Goal: Information Seeking & Learning: Check status

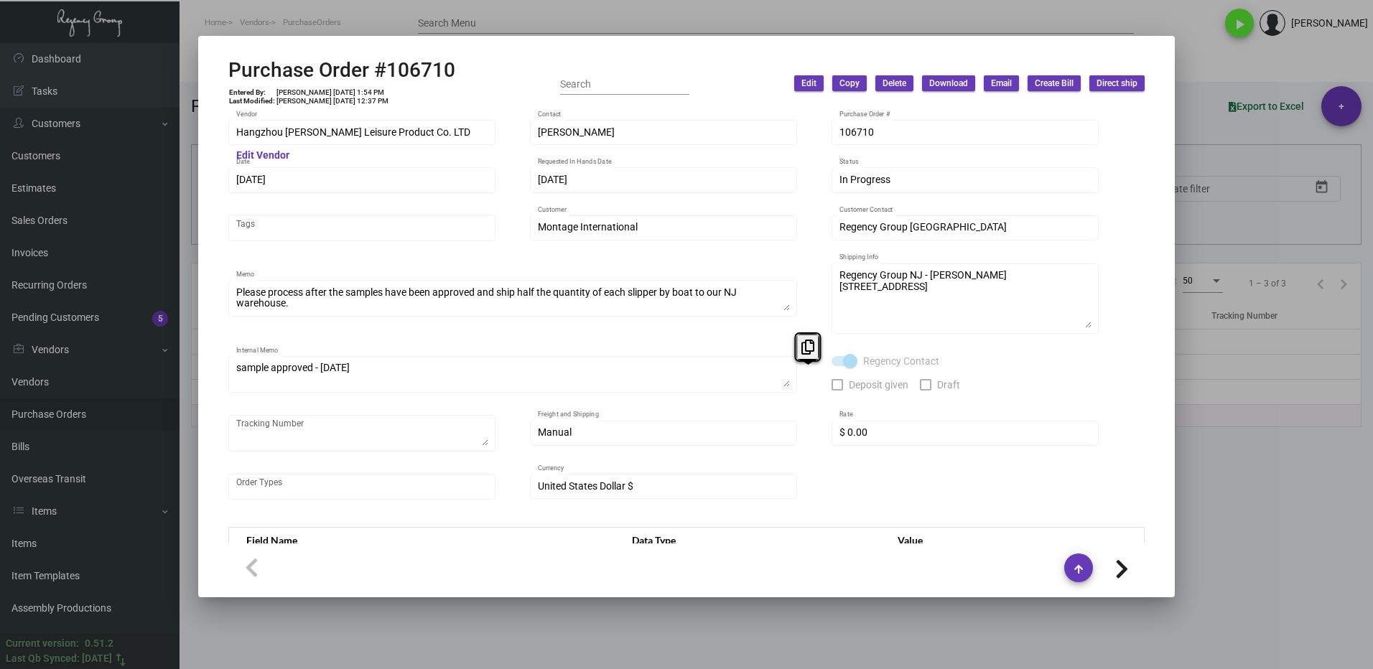
scroll to position [586, 0]
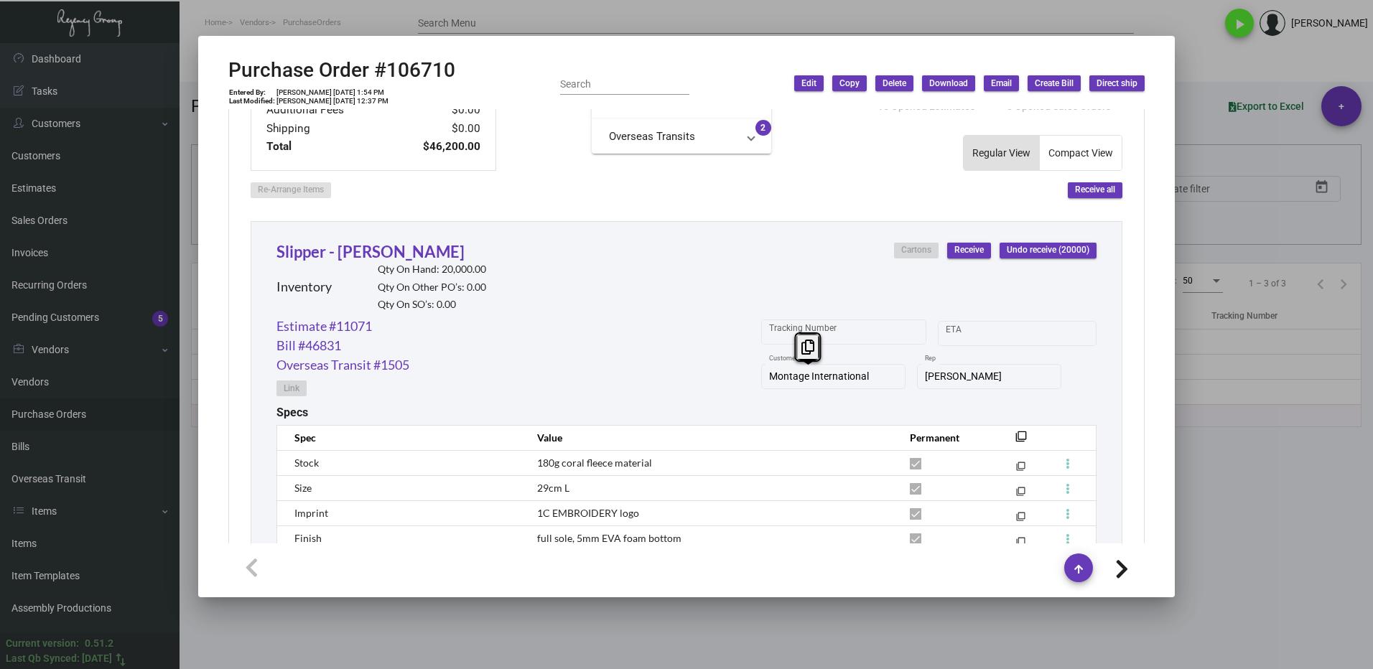
click at [1244, 475] on div at bounding box center [686, 334] width 1373 height 669
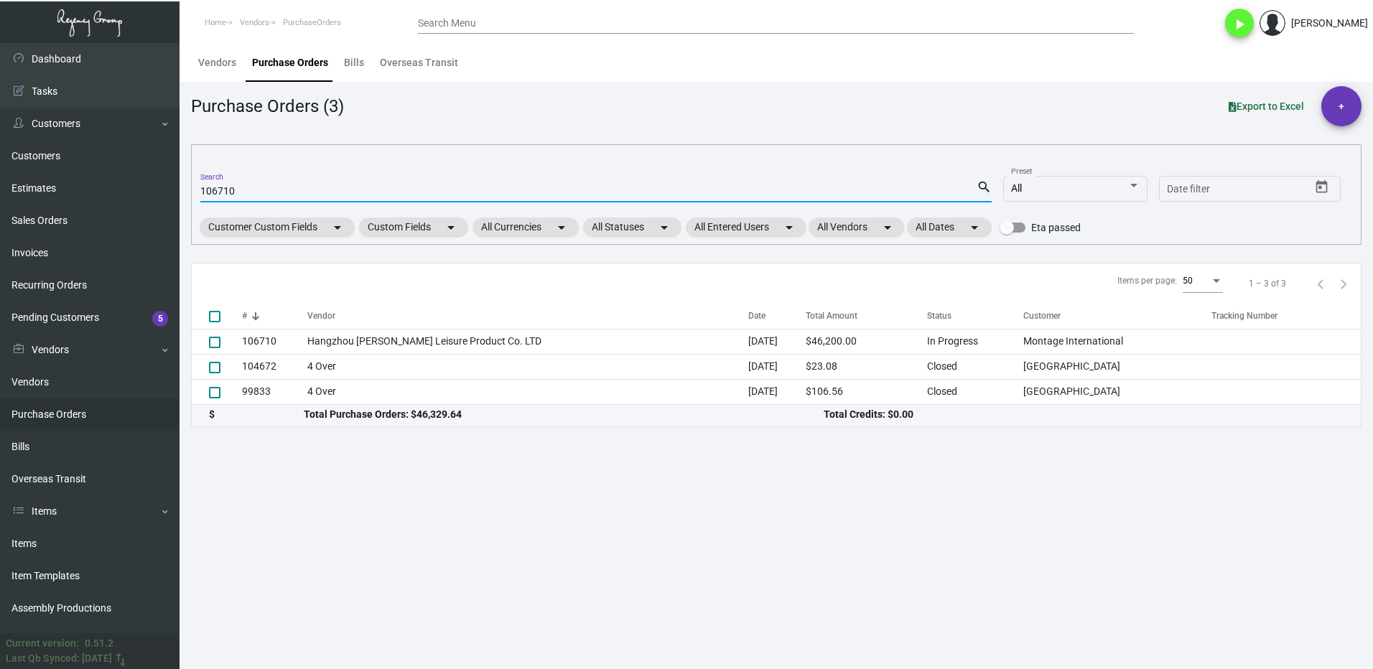
click at [256, 191] on input "106710" at bounding box center [588, 191] width 776 height 11
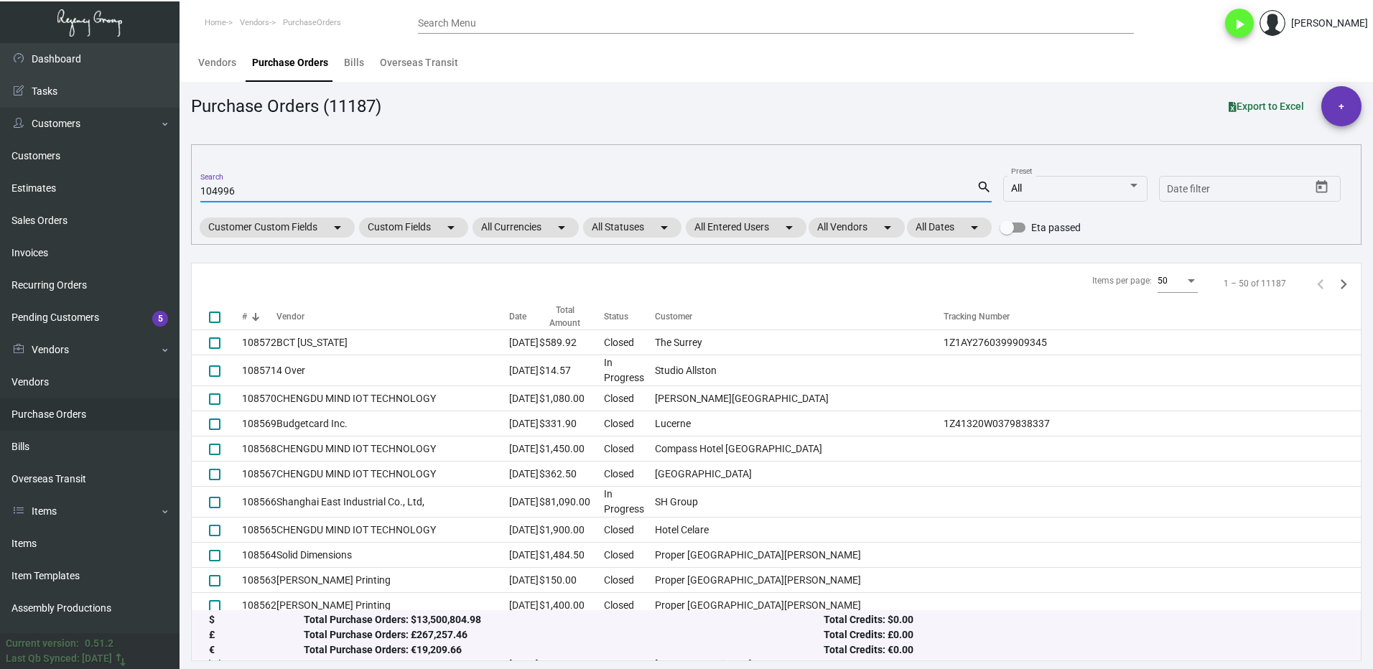
type input "104996"
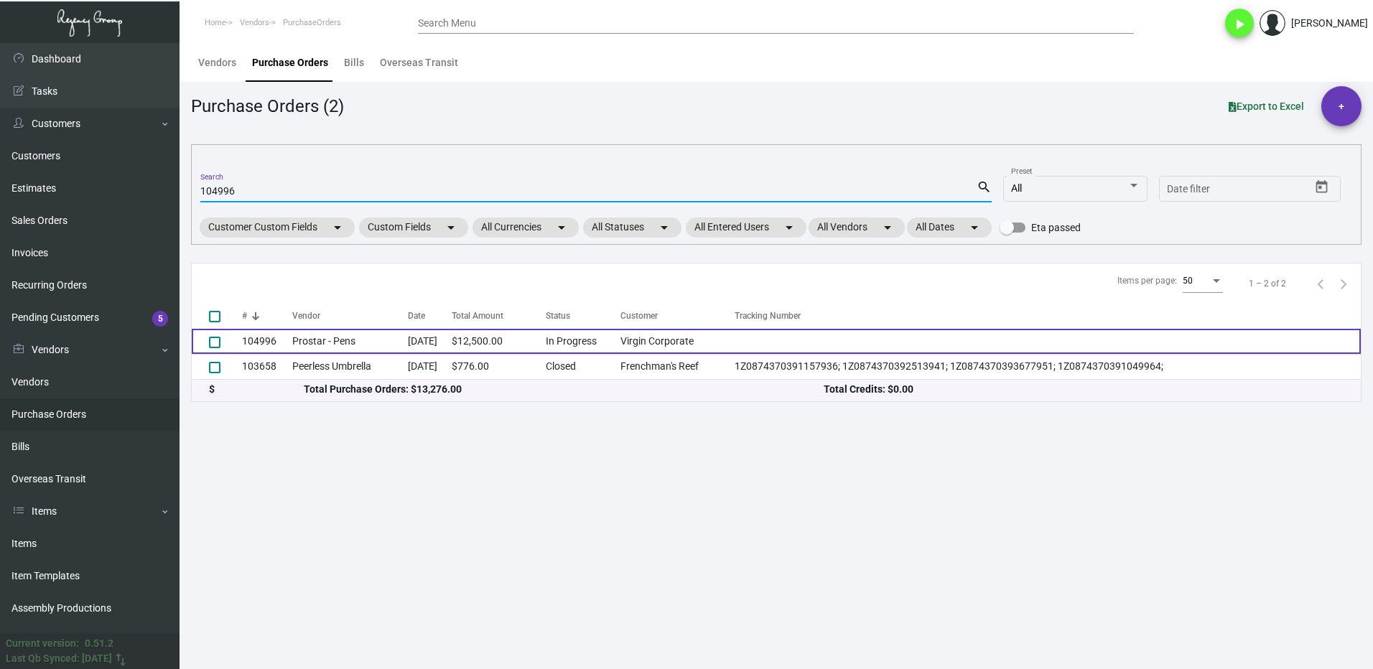
click at [279, 342] on td "104996" at bounding box center [267, 341] width 50 height 25
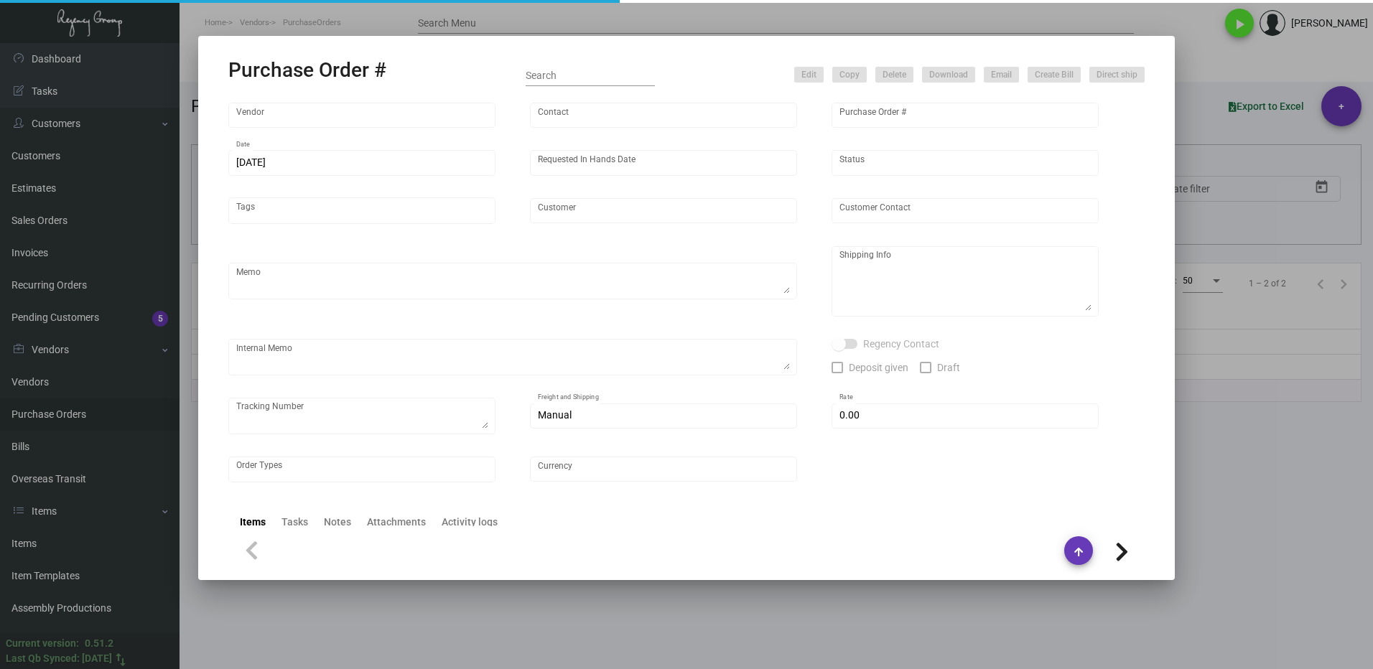
type input "Prostar - Pens"
type input "[PERSON_NAME]"
type input "104996"
type input "[DATE]"
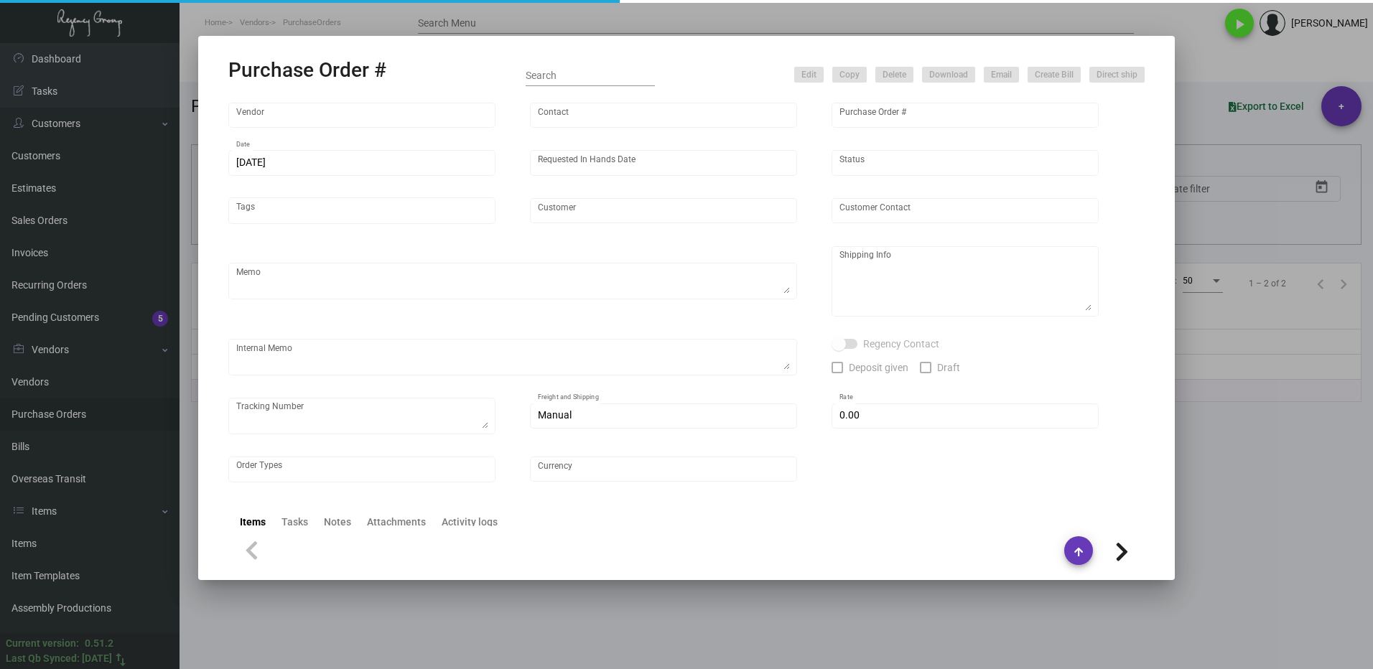
type input "Virgin Corporate"
type textarea "Please ship 15k in the first shipment and wait to receive shipping instructions…"
type textarea "Regency Group NJ - [PERSON_NAME] [STREET_ADDRESS]"
checkbox input "true"
type input "$ 0.00"
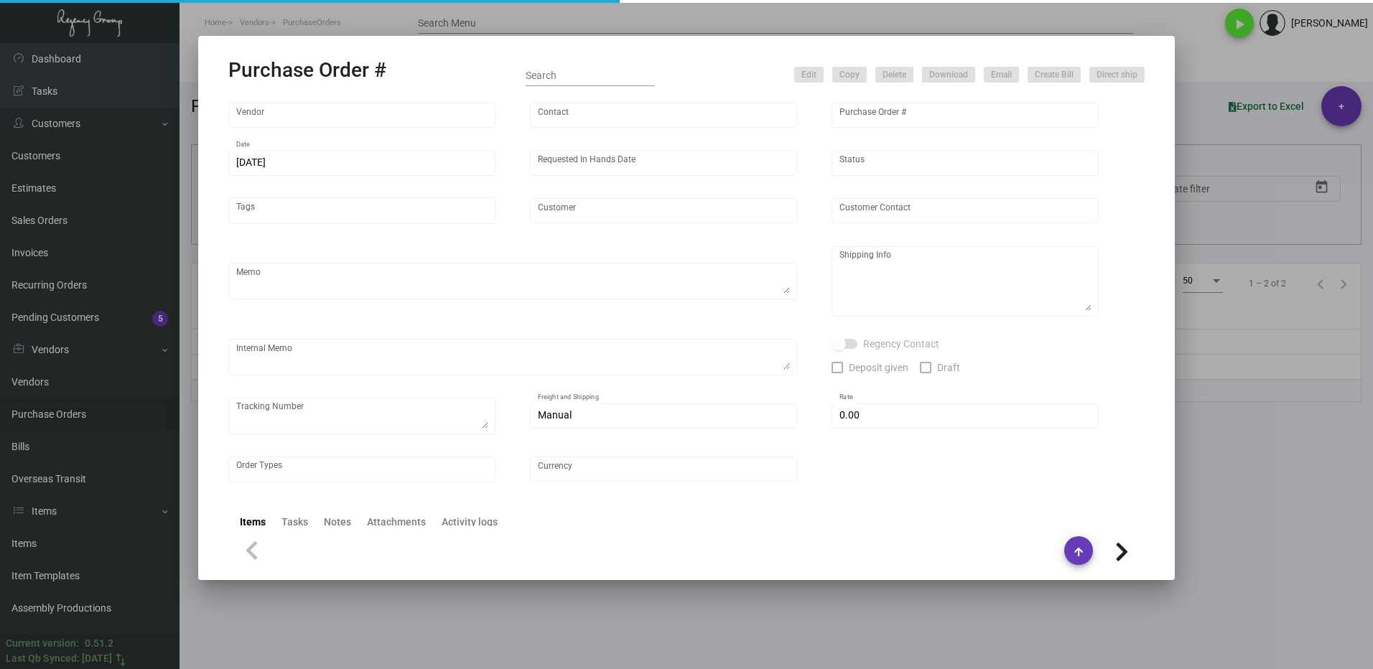
type input "United States Dollar $"
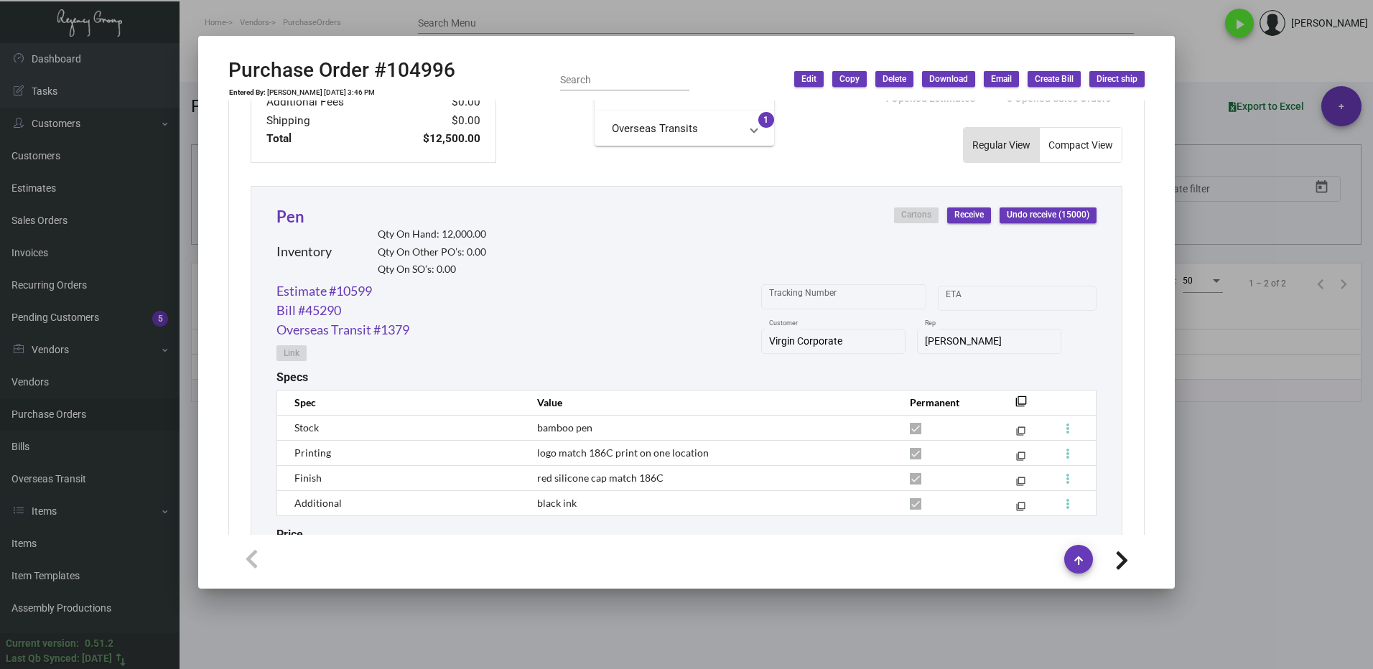
scroll to position [555, 0]
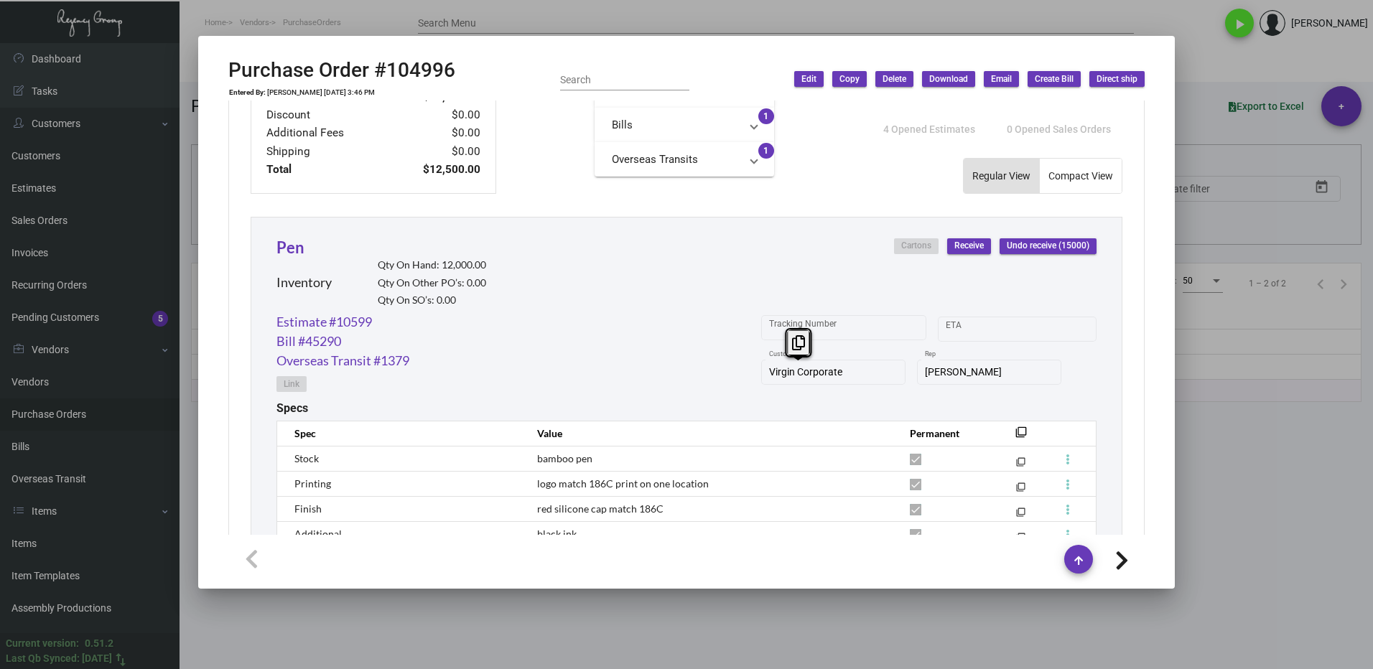
click at [761, 375] on div "Virgin Corporate Customer" at bounding box center [833, 371] width 144 height 28
click at [789, 340] on icon at bounding box center [795, 342] width 13 height 15
click at [1221, 464] on div at bounding box center [686, 334] width 1373 height 669
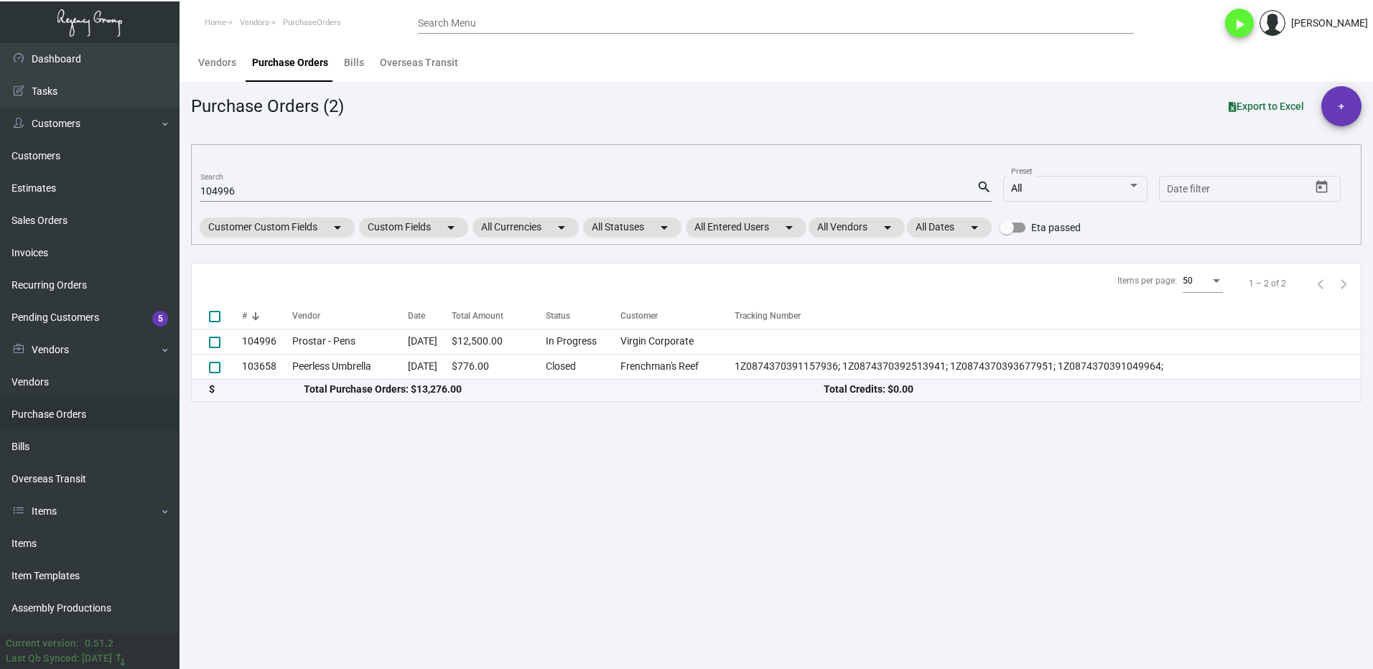
click at [246, 196] on input "104996" at bounding box center [588, 191] width 776 height 11
type input "1"
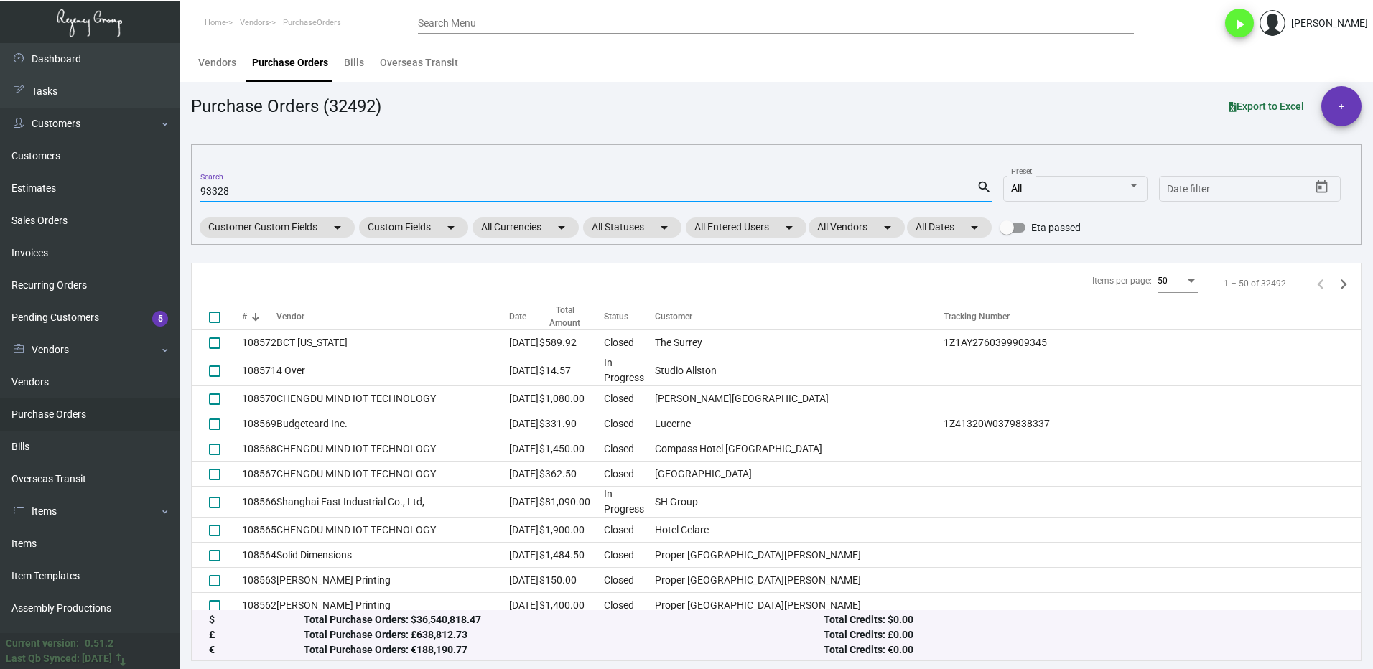
type input "93328"
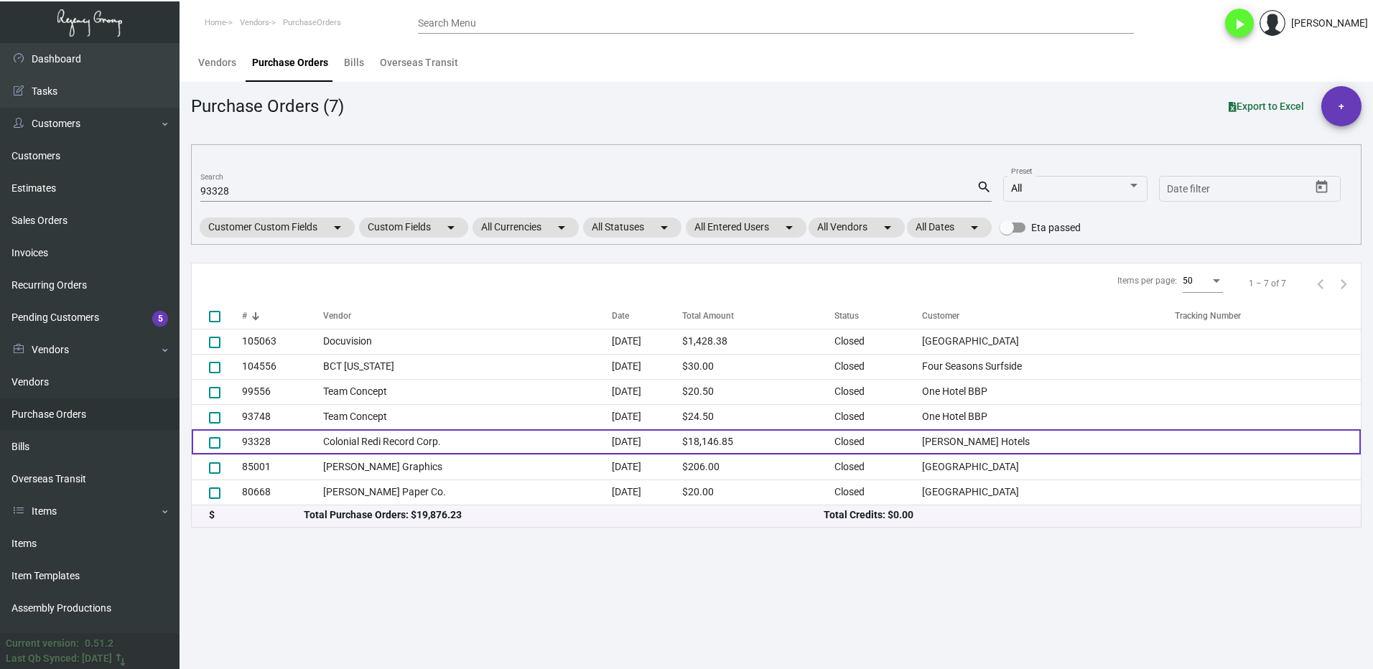
click at [293, 443] on td "93328" at bounding box center [282, 442] width 81 height 25
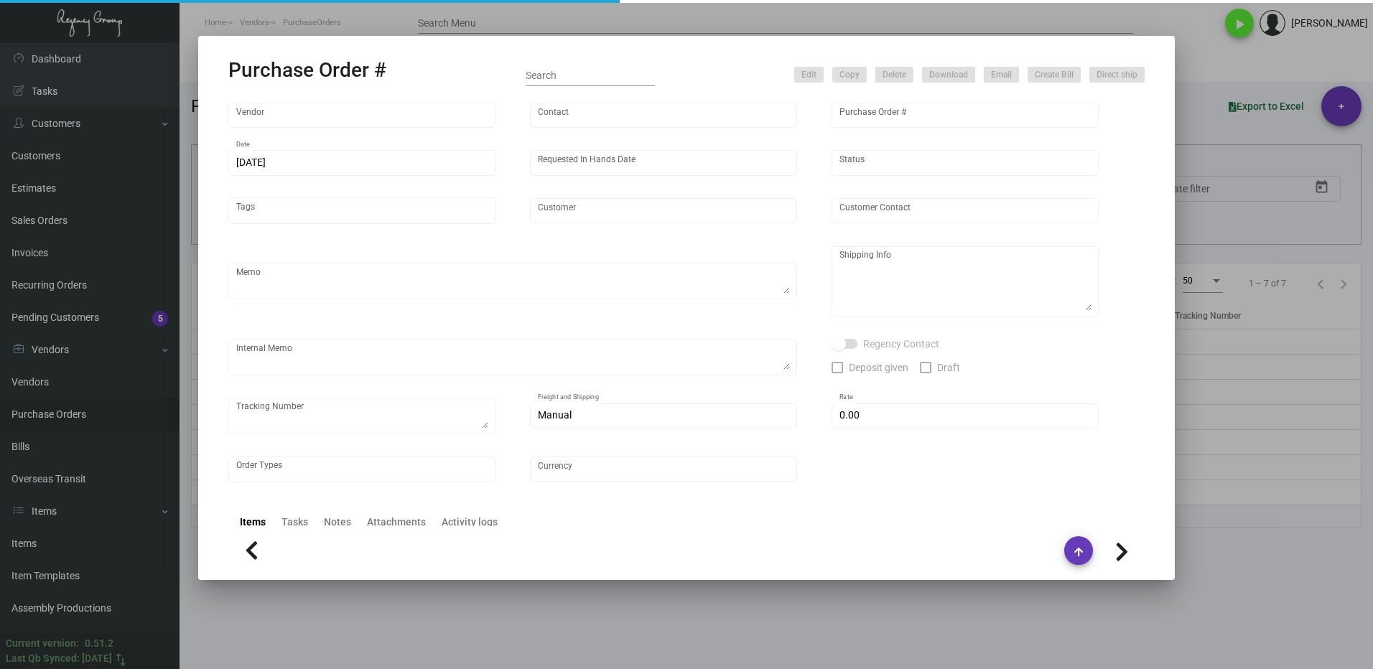
type input "Colonial Redi Record Corp."
type input "[PERSON_NAME]"
type input "93328"
type input "[DATE]"
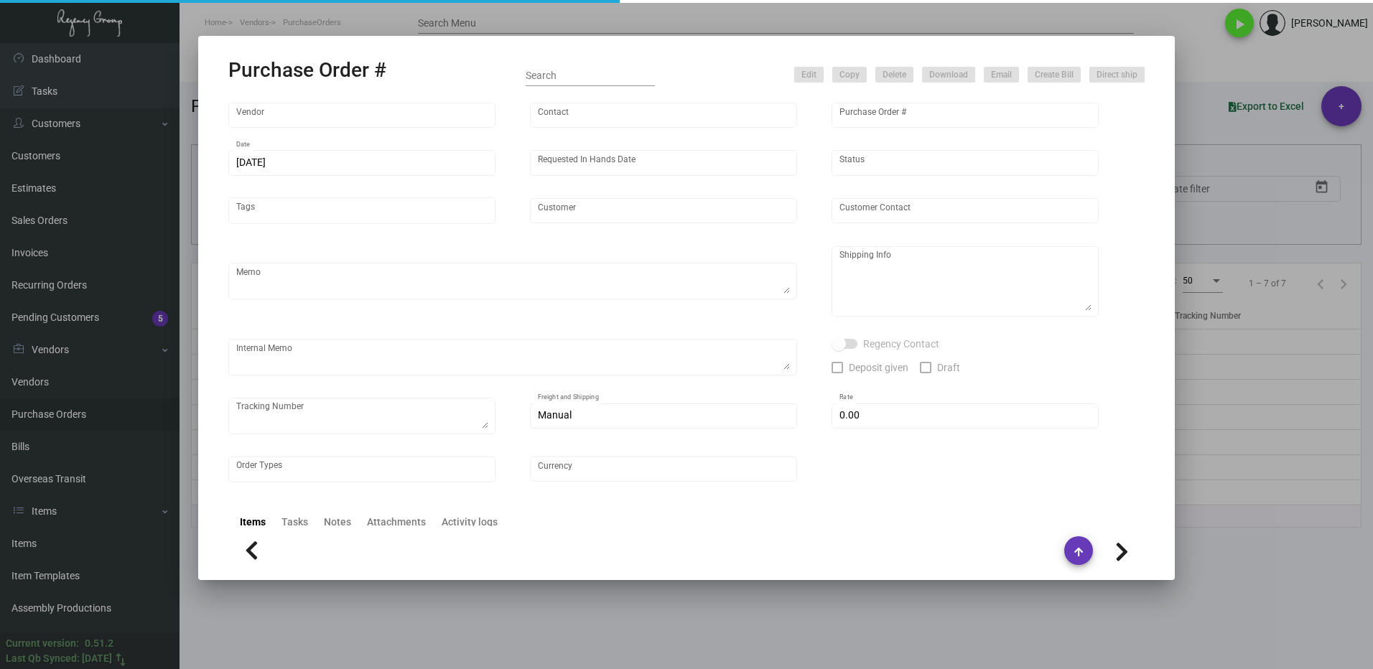
type input "[PERSON_NAME] Hotels"
type textarea "Must pack according to the carton case pack, Please rush 10k banquet pad to our…"
type textarea "Regency Group NJ - [PERSON_NAME] [STREET_ADDRESS]"
type textarea "[DATE] - [PERSON_NAME] & [PERSON_NAME] delivery cost $ 59.00 (from Colonial to …"
checkbox input "true"
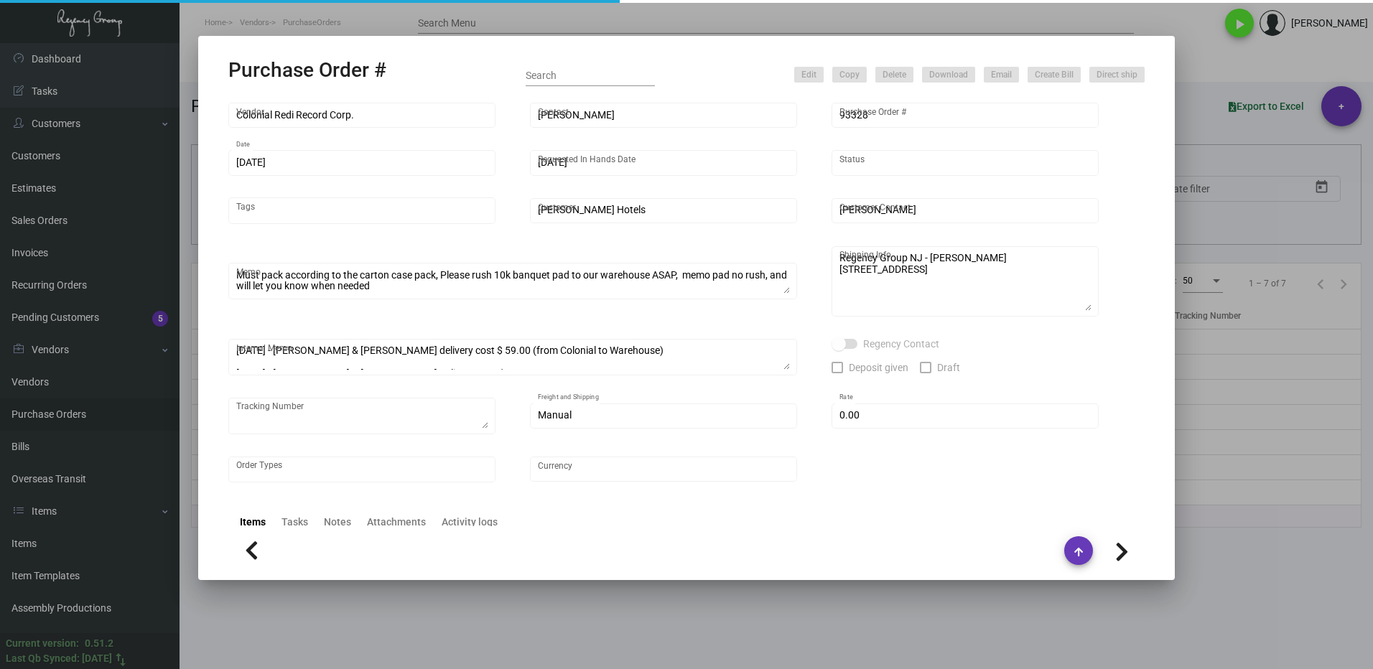
type input "$ 0.00"
type input "United States Dollar $"
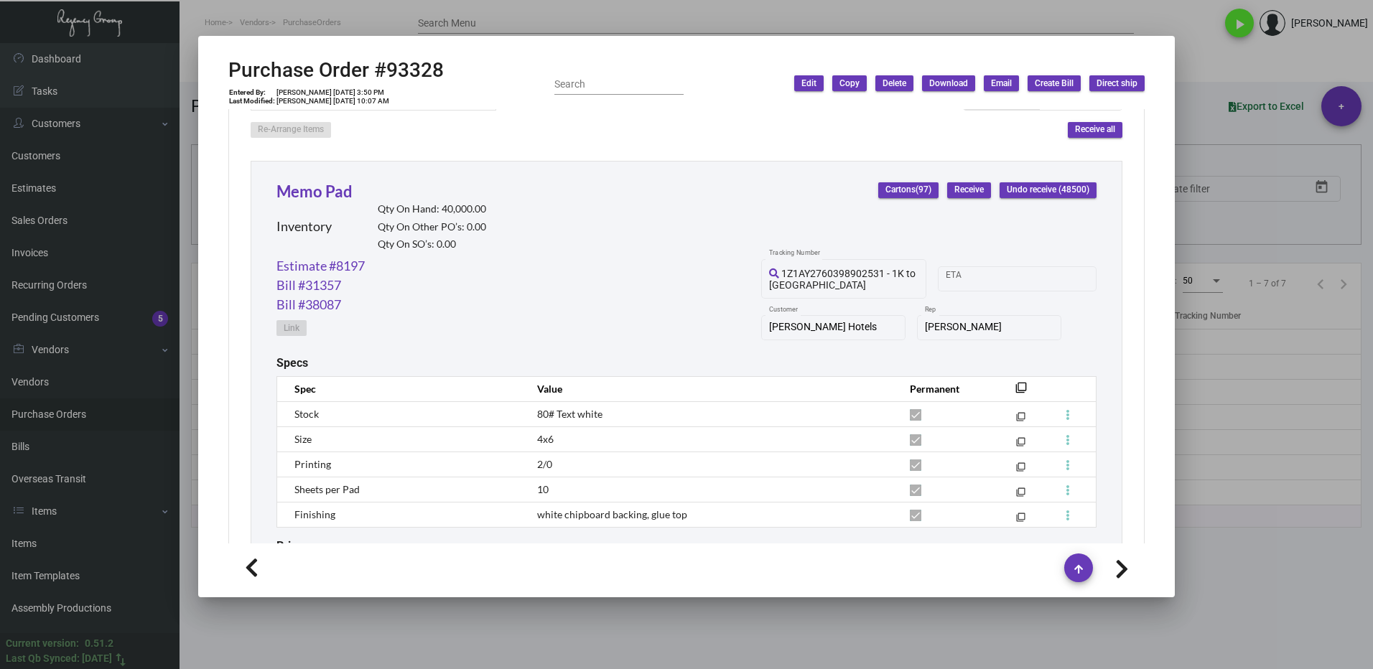
scroll to position [1077, 0]
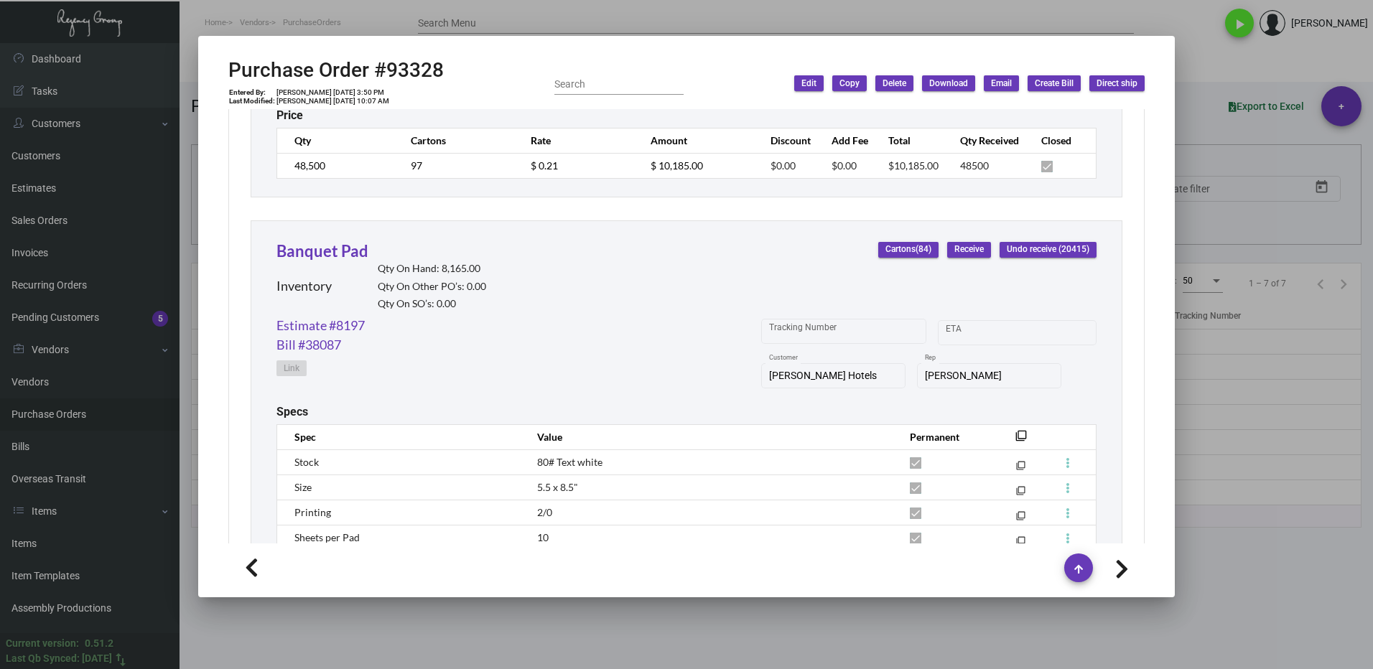
click at [1268, 458] on div at bounding box center [686, 334] width 1373 height 669
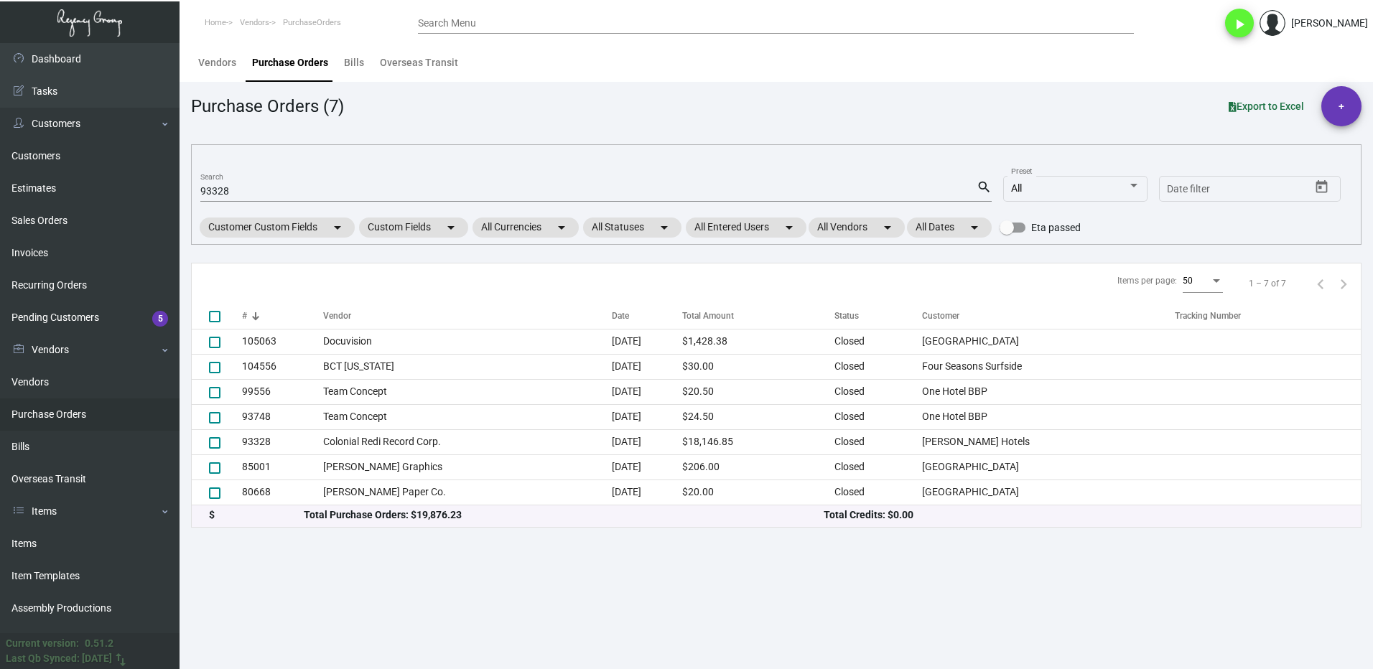
click at [248, 189] on input "93328" at bounding box center [588, 191] width 776 height 11
type input "9"
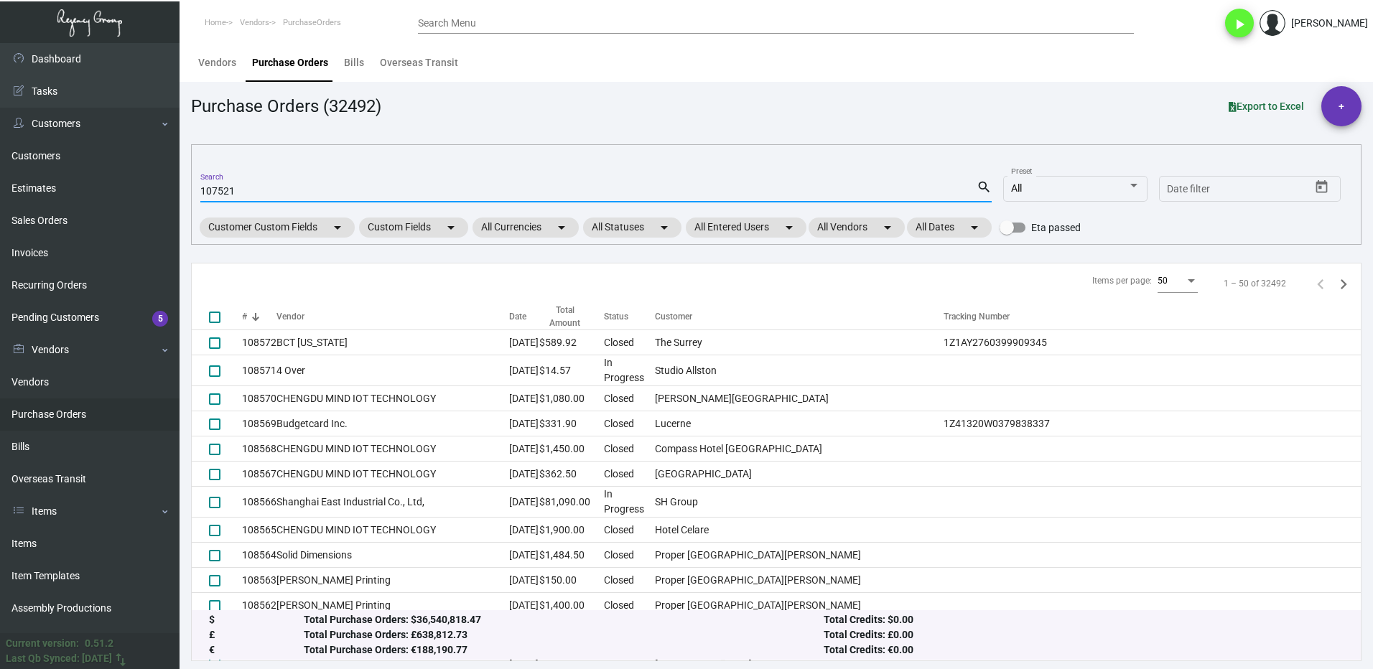
type input "107521"
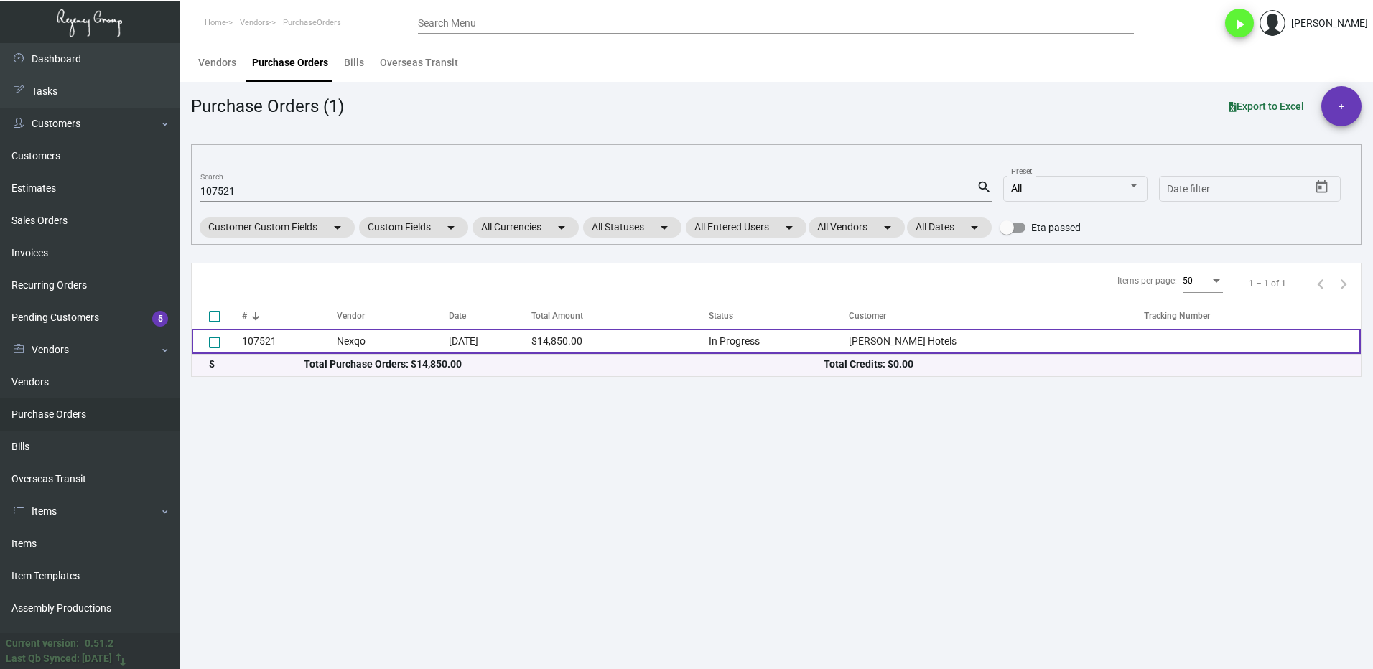
click at [278, 345] on td "107521" at bounding box center [289, 341] width 95 height 25
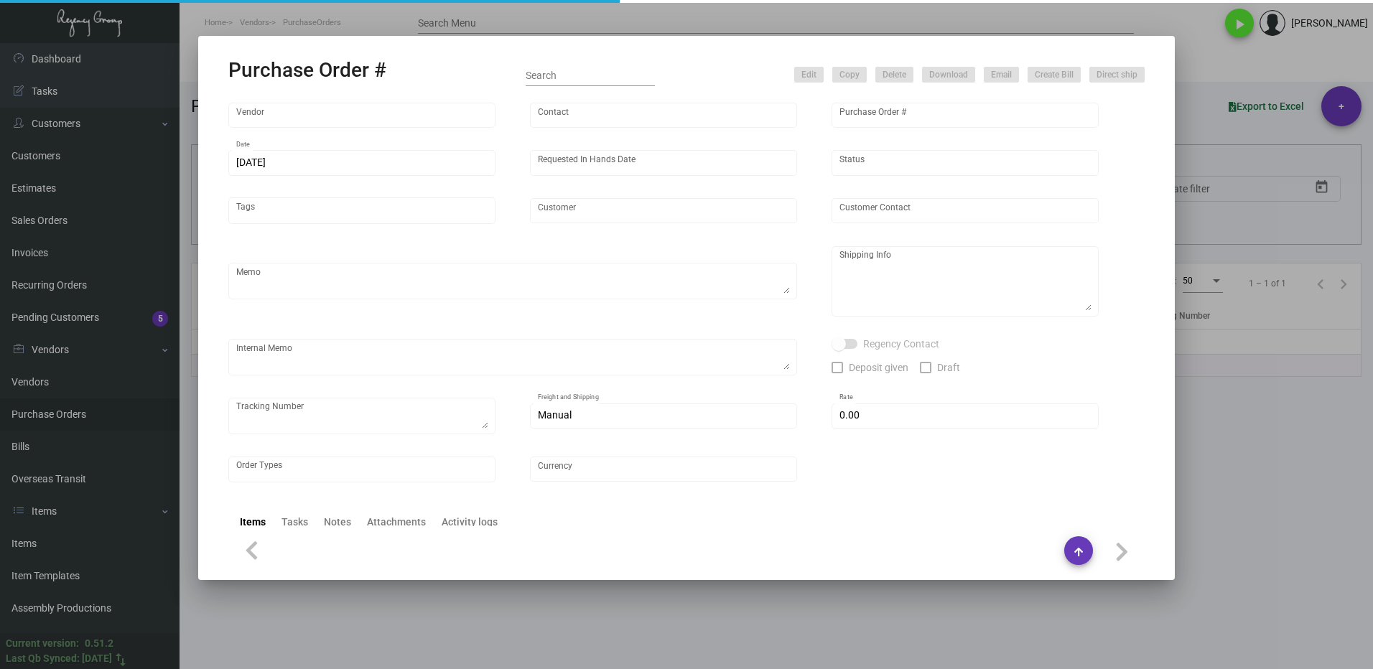
type input "Nexqo"
type input "[PERSON_NAME]"
type input "107521"
type input "[DATE]"
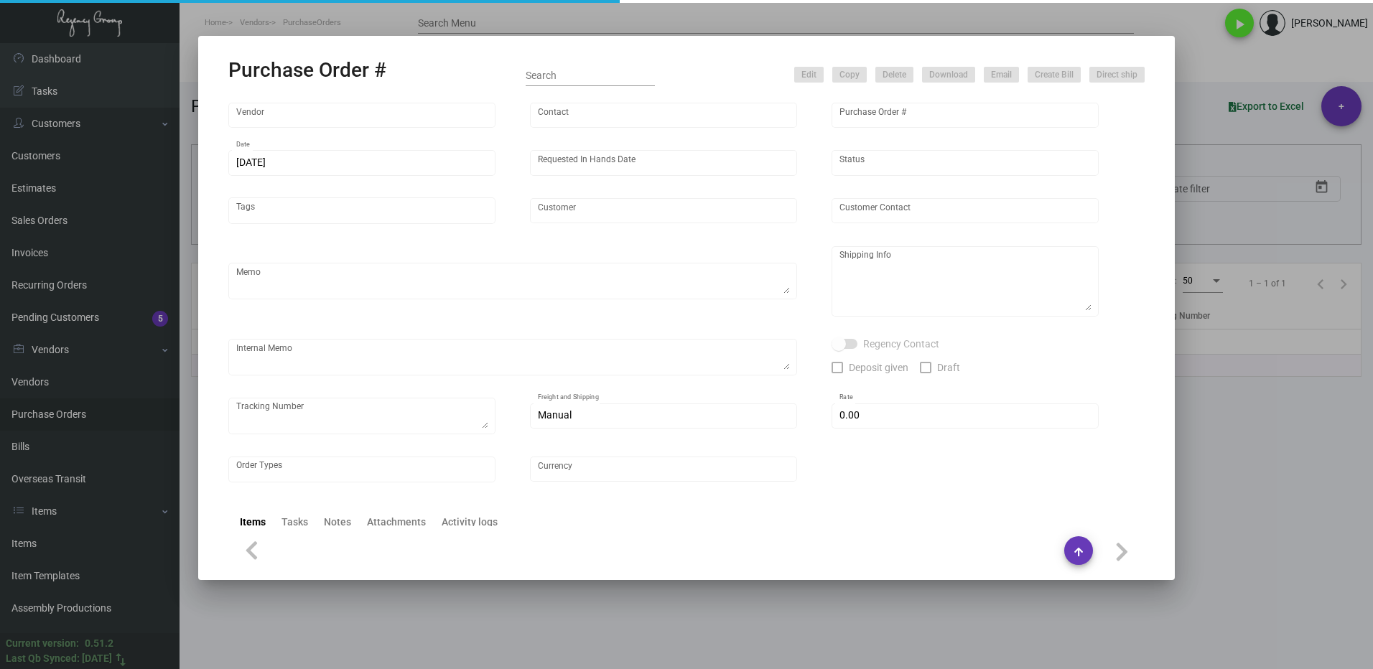
type input "[PERSON_NAME] Hotels"
type textarea "Please ship 25k right away, by boat to our NJ warehouse. For the remaining quan…"
type textarea "Regency Group NJ - [PERSON_NAME] [STREET_ADDRESS]"
checkbox input "true"
type input "$ 0.00"
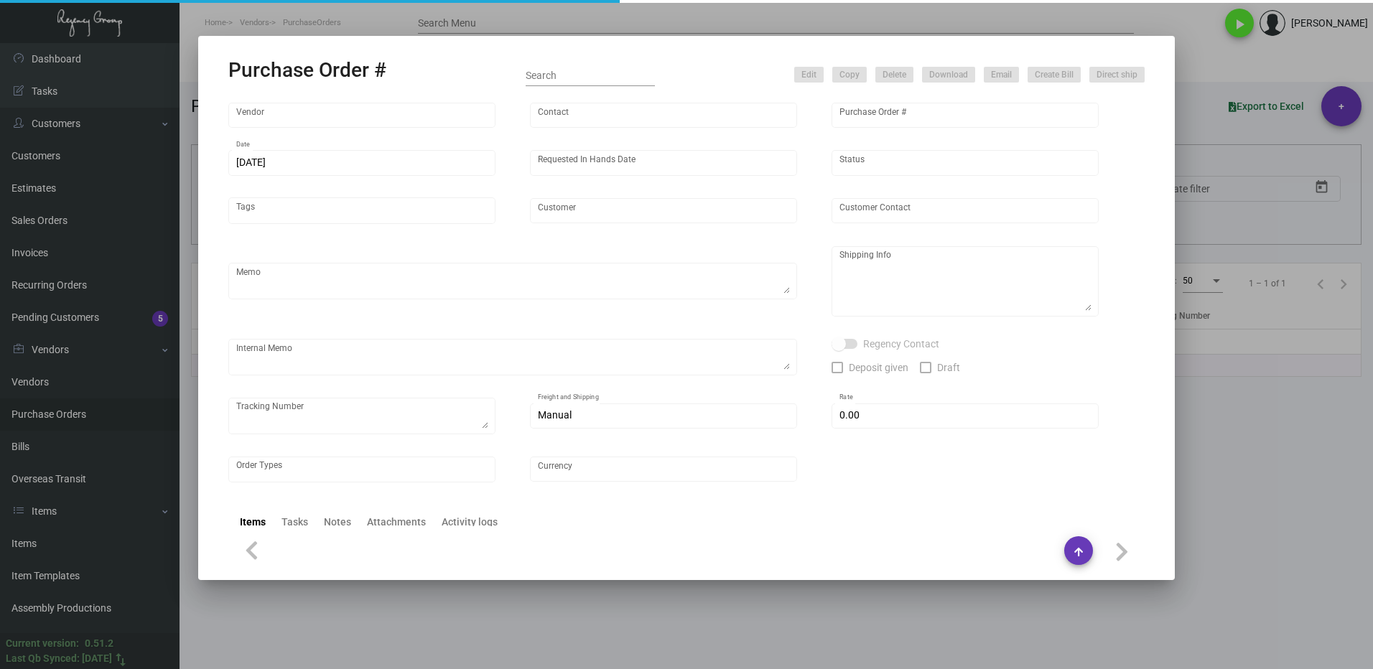
type input "United States Dollar $"
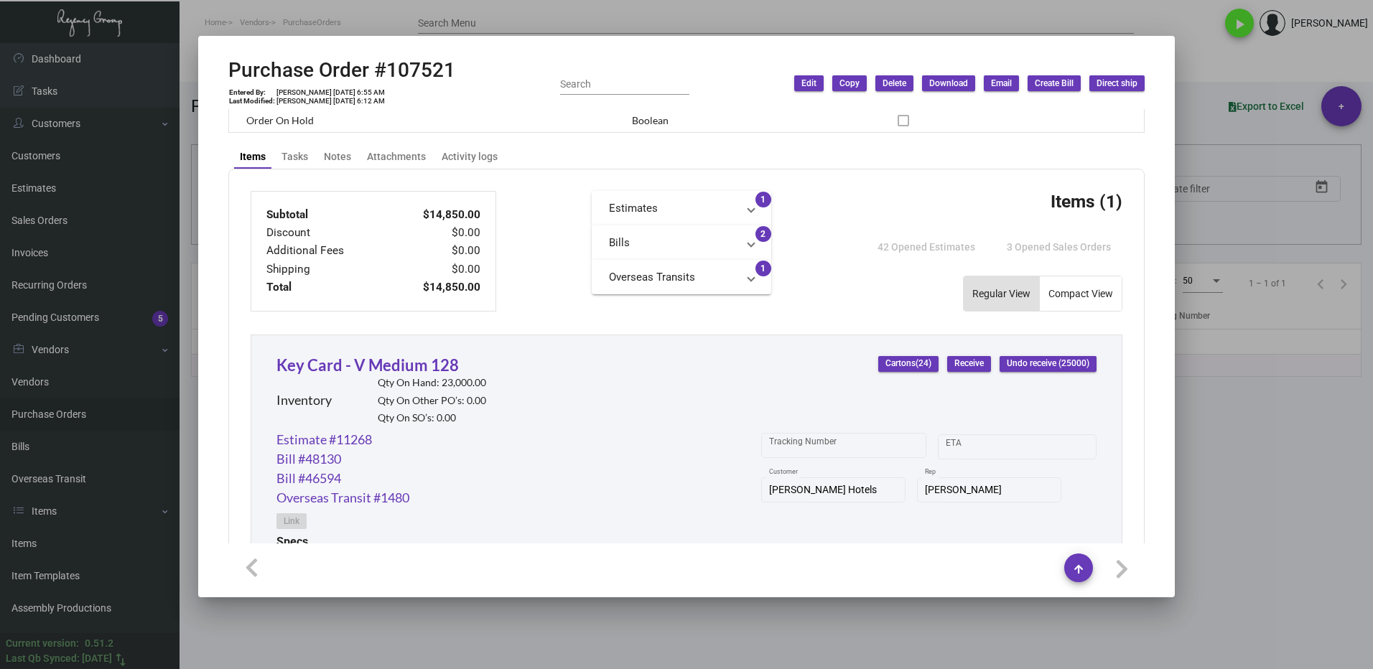
scroll to position [503, 0]
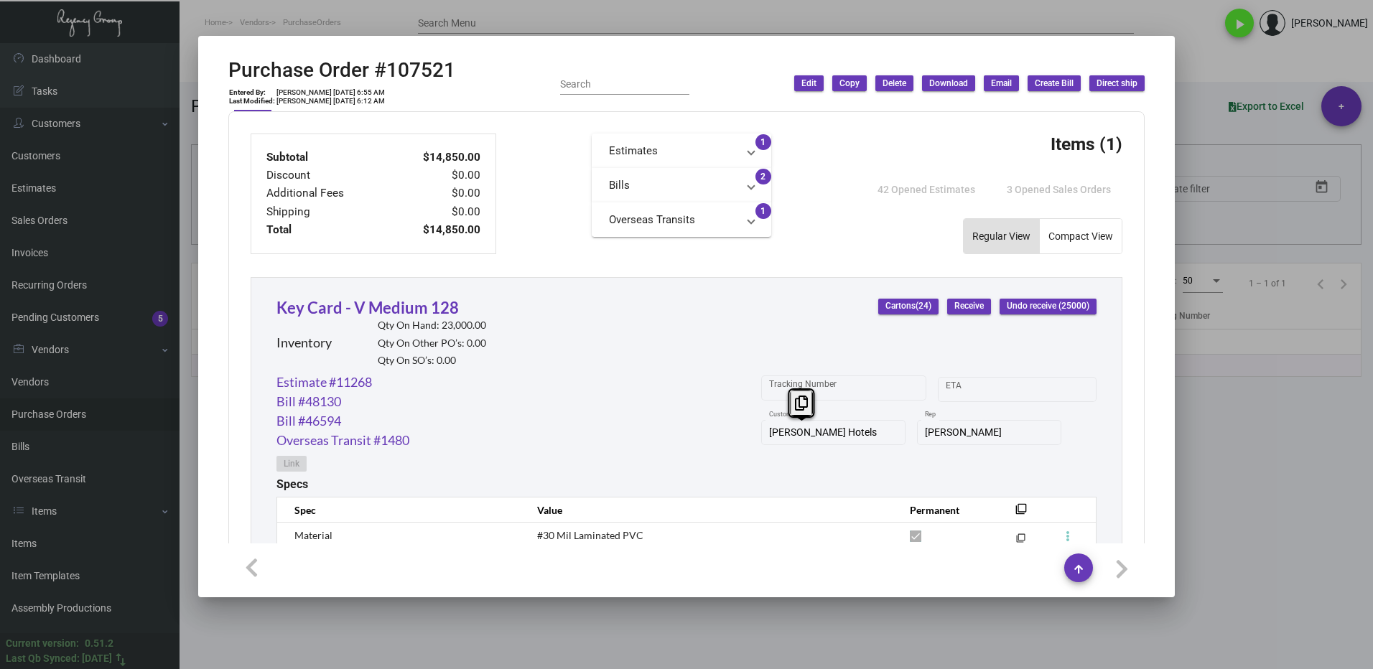
click at [761, 435] on div "[PERSON_NAME] Hotels Customer" at bounding box center [833, 431] width 144 height 28
click at [794, 400] on icon at bounding box center [798, 403] width 13 height 15
click at [381, 307] on link "Key Card - V Medium 128" at bounding box center [368, 307] width 182 height 19
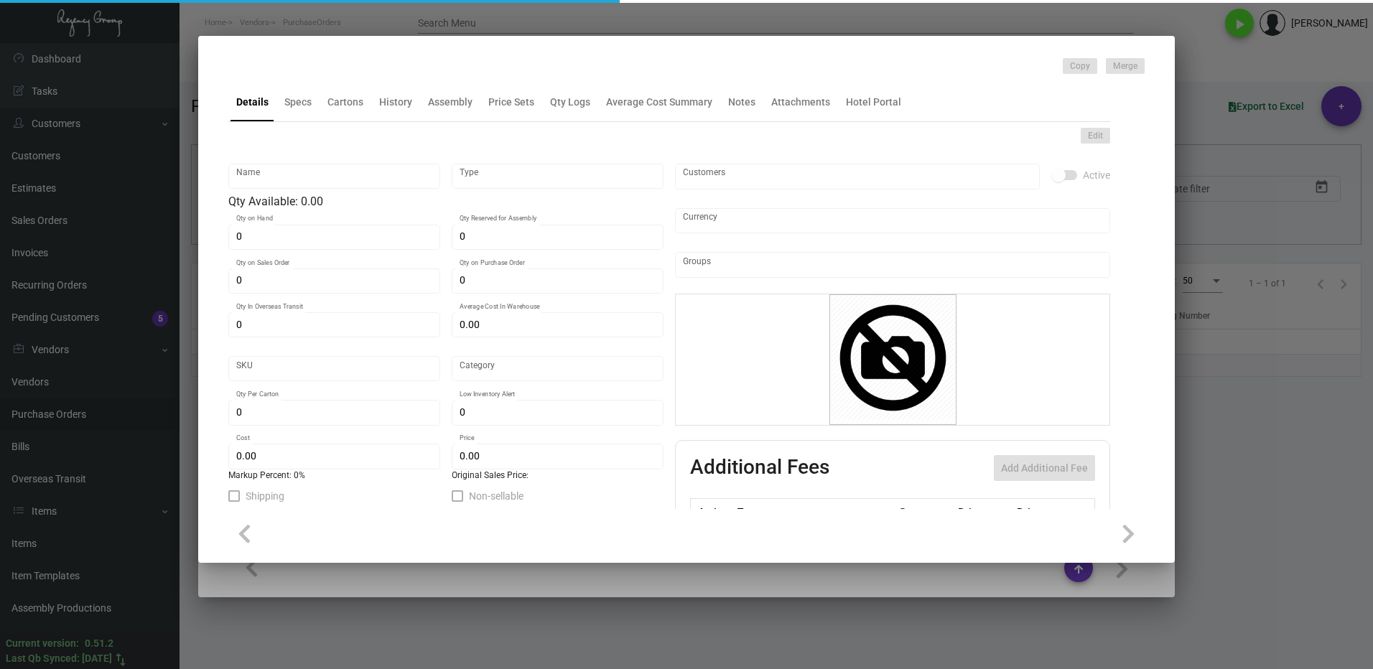
type input "Key Card - V Medium 128"
type input "Inventory"
type input "23,000"
type input "25,000"
type input "$ 0.30795"
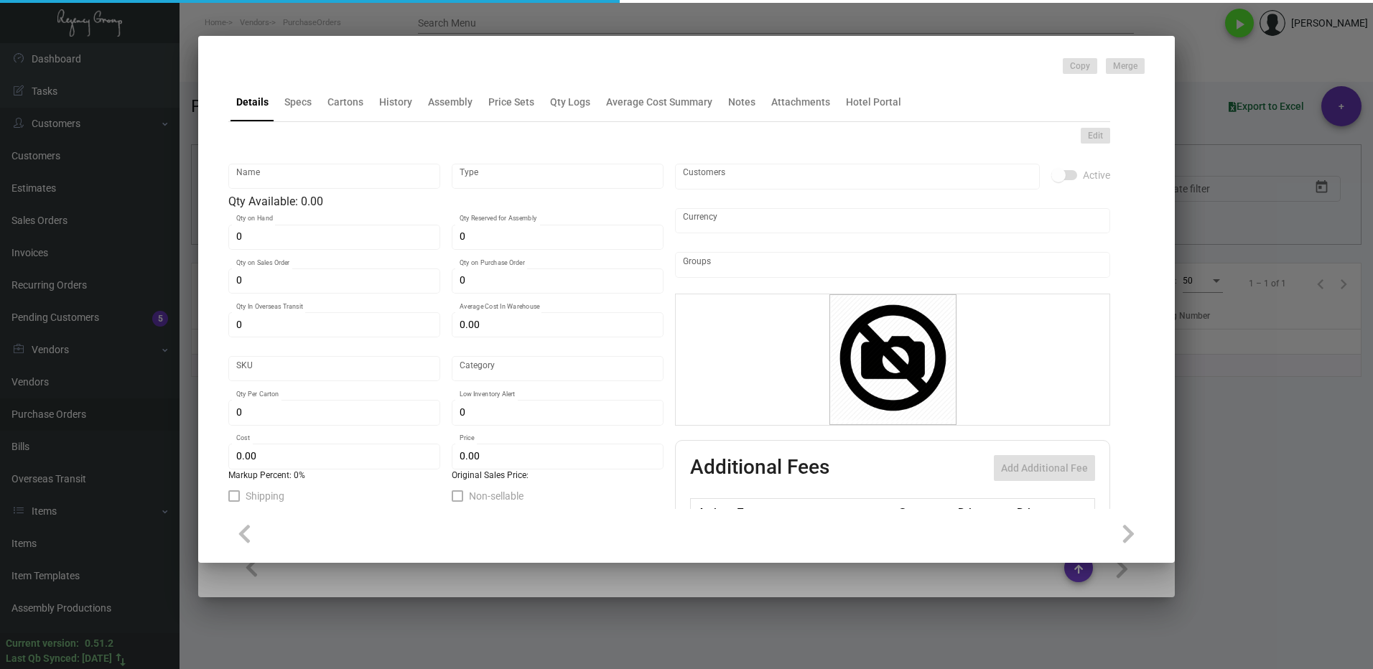
type input "3126"
type input "Standard"
type input "1,000"
type input "7,500"
type input "$ 0.297"
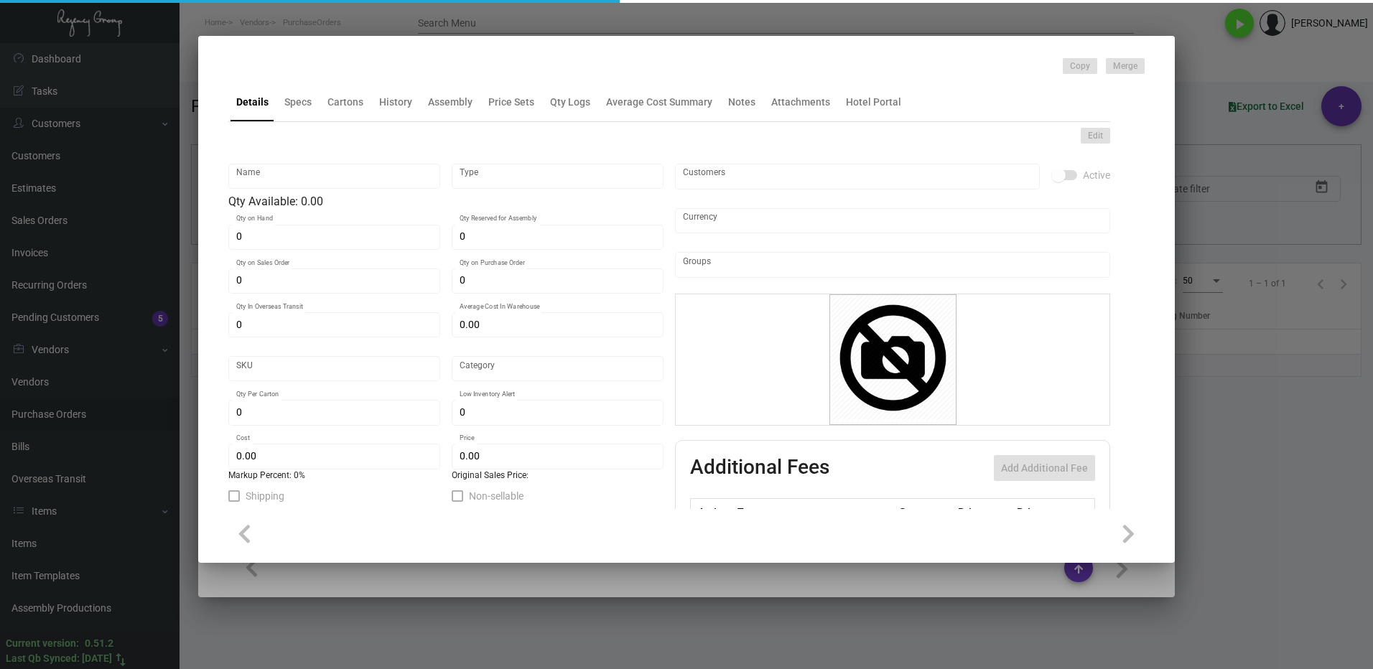
type input "$ 0.65"
type textarea "[PERSON_NAME] Keys RFID Safelok, Size 2-1/8x3-3/8 #30 mill black core dull lami…"
checkbox input "true"
type input "United States Dollar $"
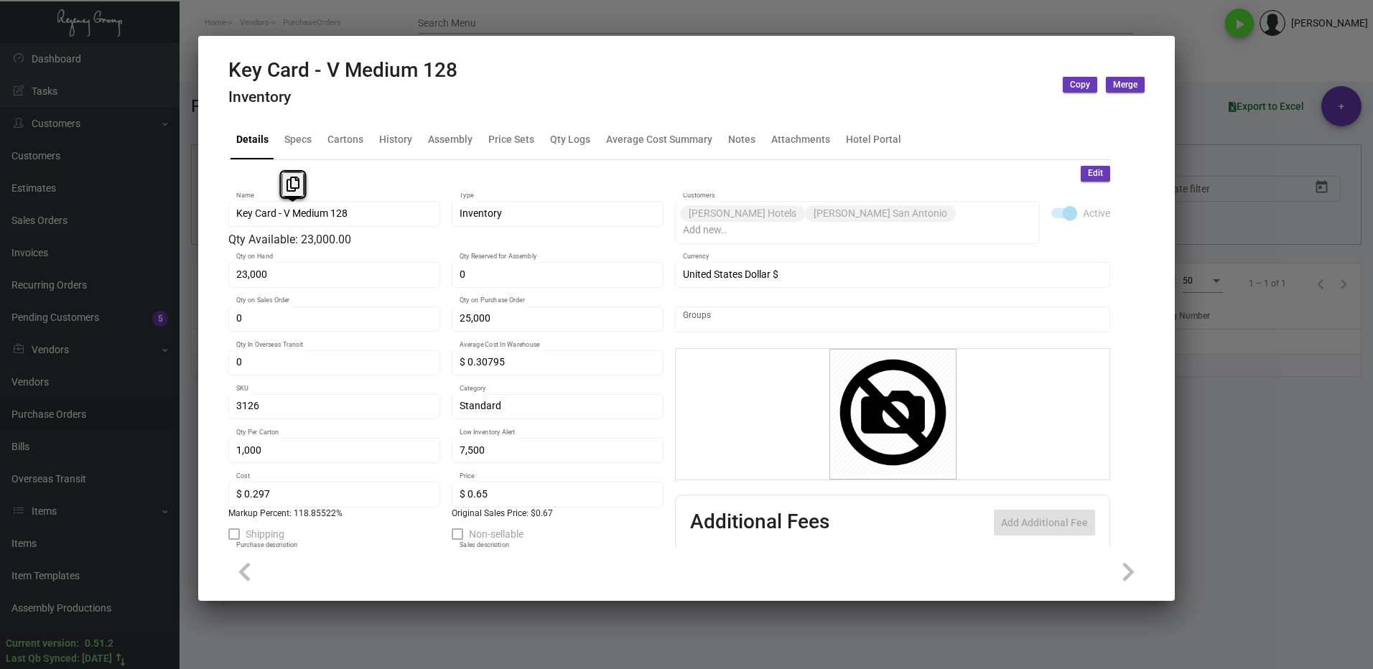
click at [225, 219] on mat-tab-group "Details Specs Cartons History Assembly Price Sets Qty Logs Average Cost Summary…" at bounding box center [669, 329] width 917 height 435
click at [284, 188] on button at bounding box center [293, 185] width 24 height 26
click at [1259, 432] on div at bounding box center [686, 334] width 1373 height 669
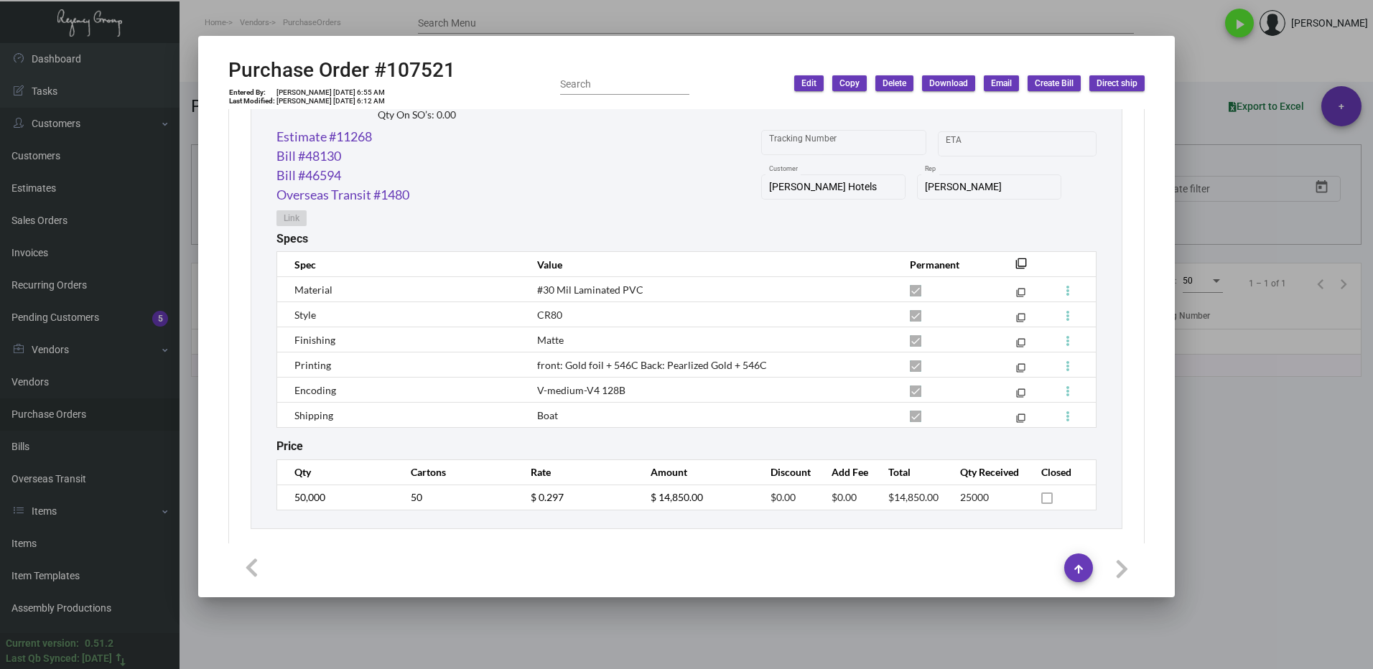
scroll to position [764, 0]
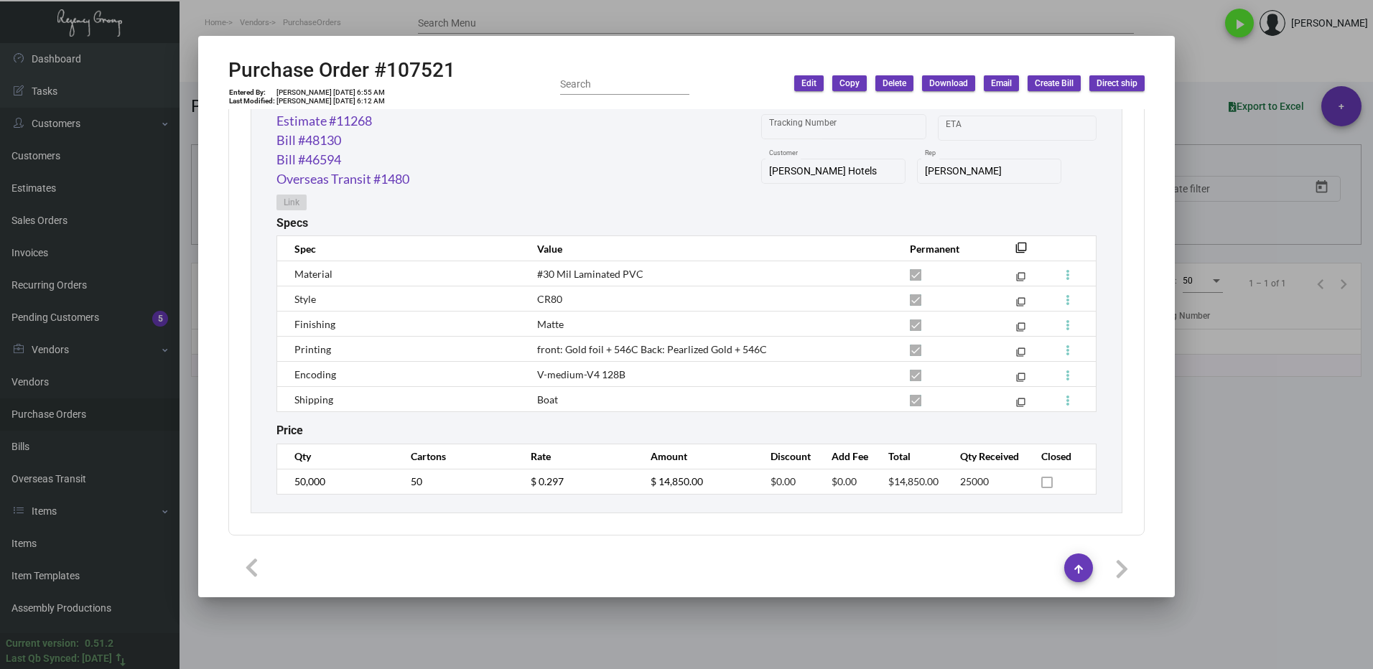
click at [1247, 462] on div at bounding box center [686, 334] width 1373 height 669
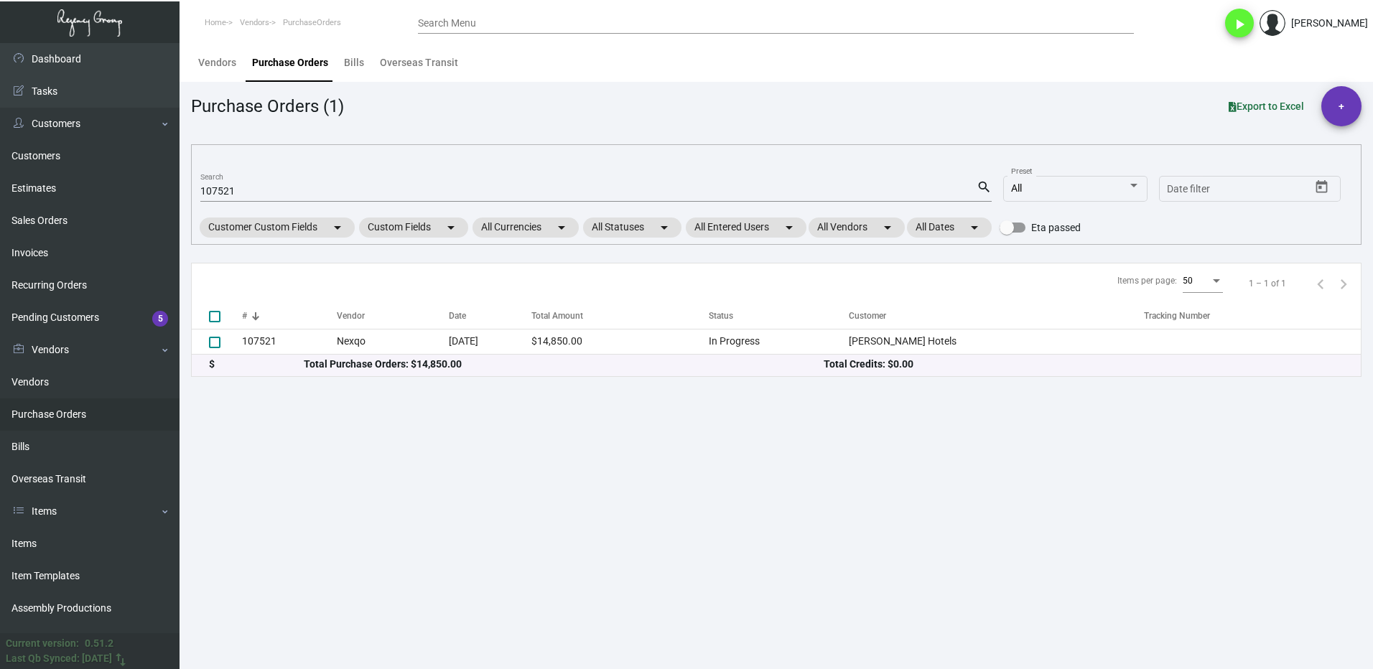
click at [265, 190] on input "107521" at bounding box center [588, 191] width 776 height 11
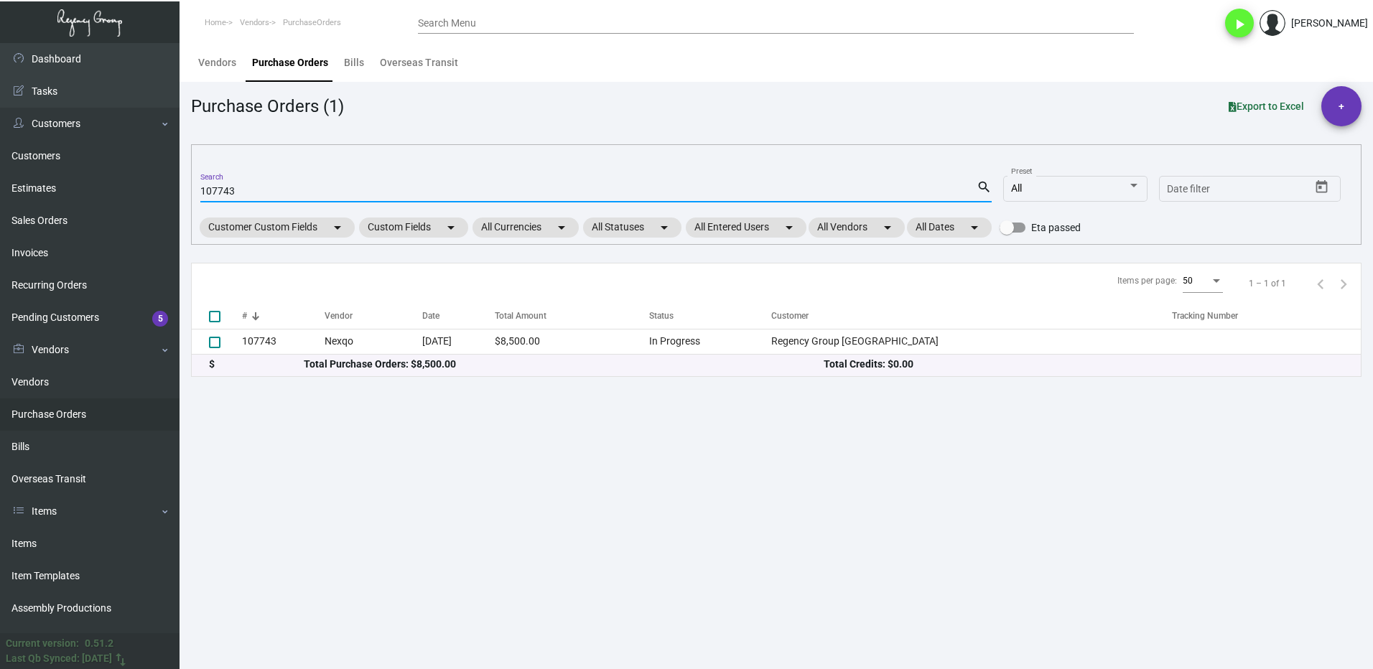
type input "107743"
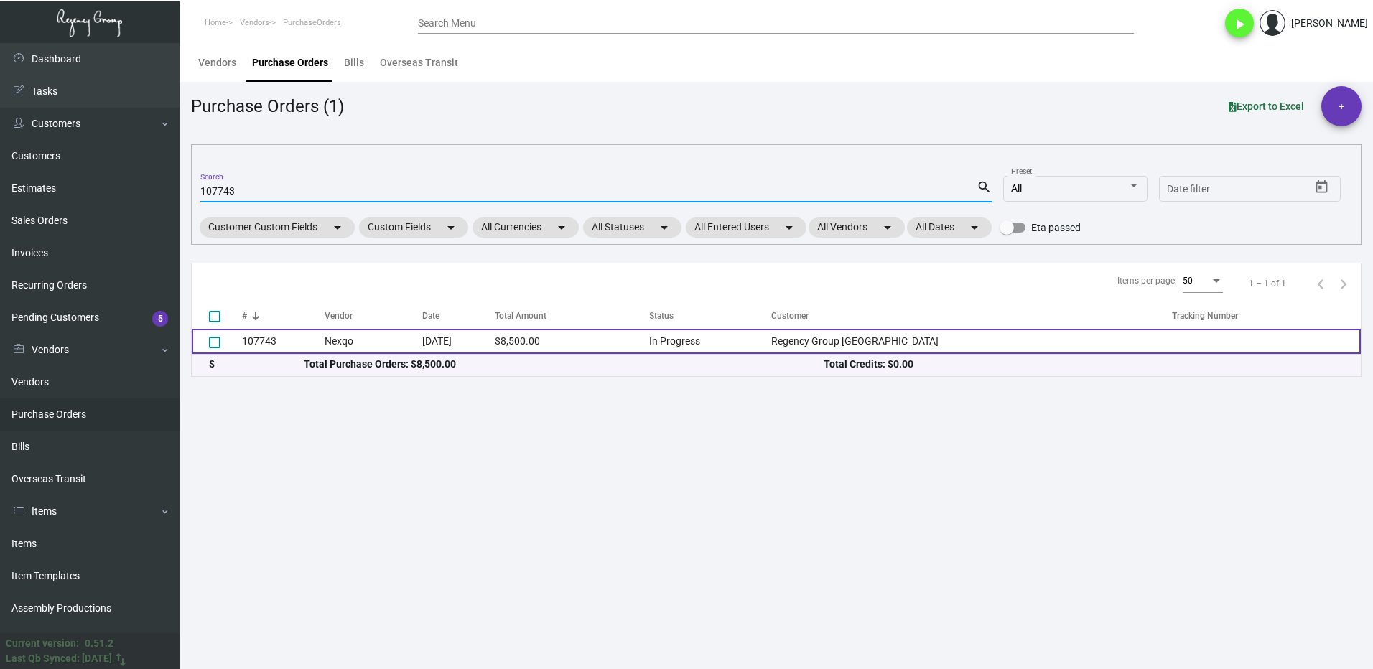
click at [283, 343] on td "107743" at bounding box center [283, 341] width 83 height 25
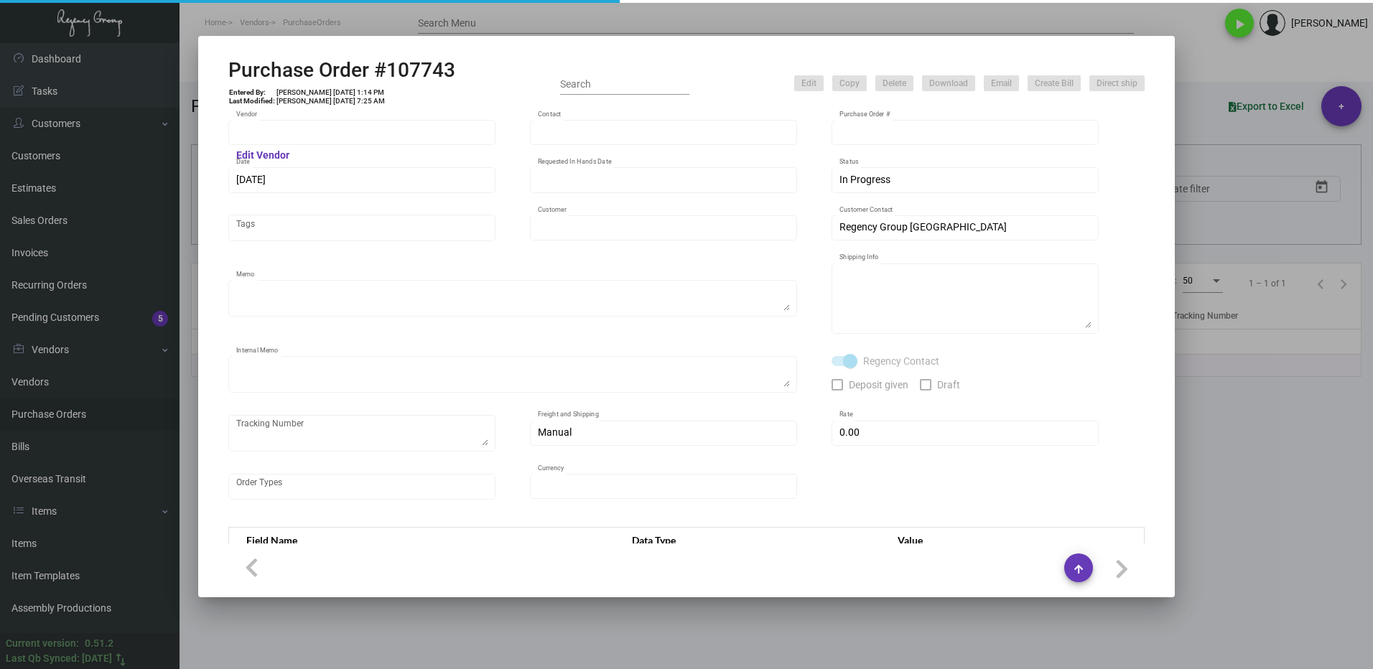
type input "Nexqo"
type input "[PERSON_NAME]"
type input "107743"
type input "[DATE]"
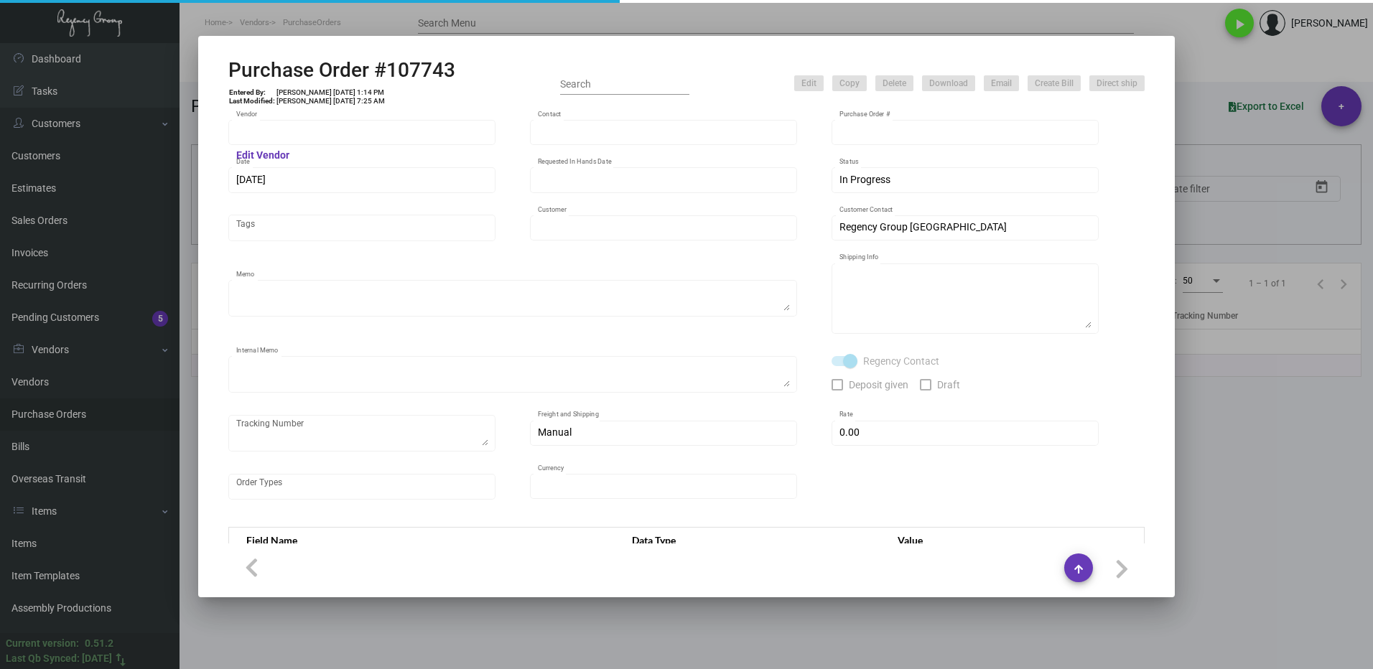
type input "Regency Group [GEOGRAPHIC_DATA]"
type textarea "By boat to our NJ warehouse."
type textarea "Regency Group NJ - [PERSON_NAME] [STREET_ADDRESS]"
type textarea "10/28 - 3k keys requested to be shipped by air."
checkbox input "true"
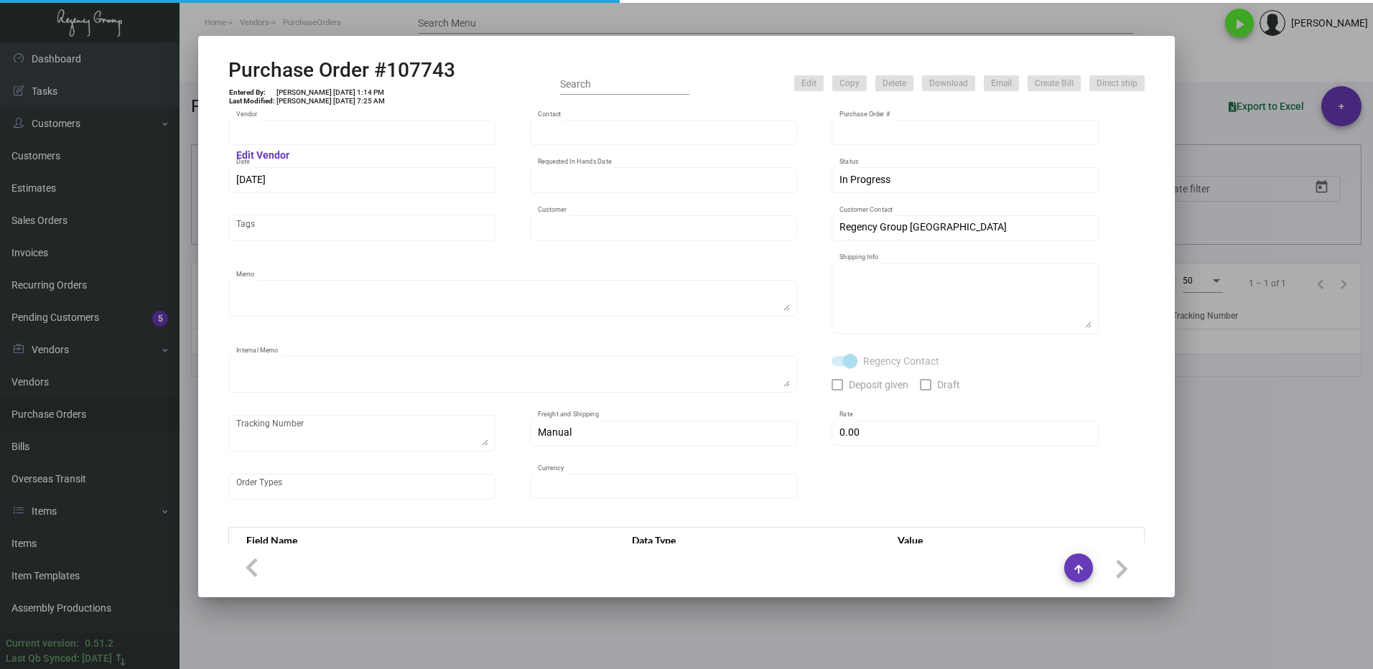
type input "$ 0.00"
type input "United States Dollar $"
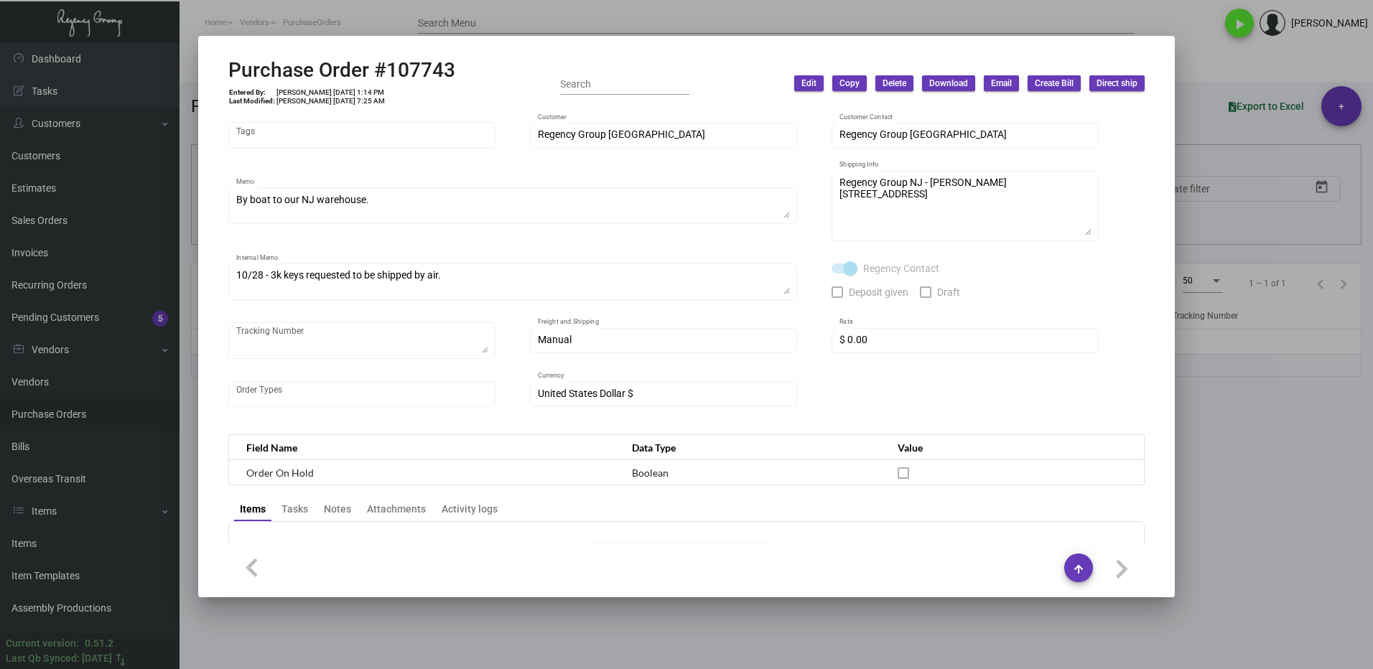
scroll to position [328, 0]
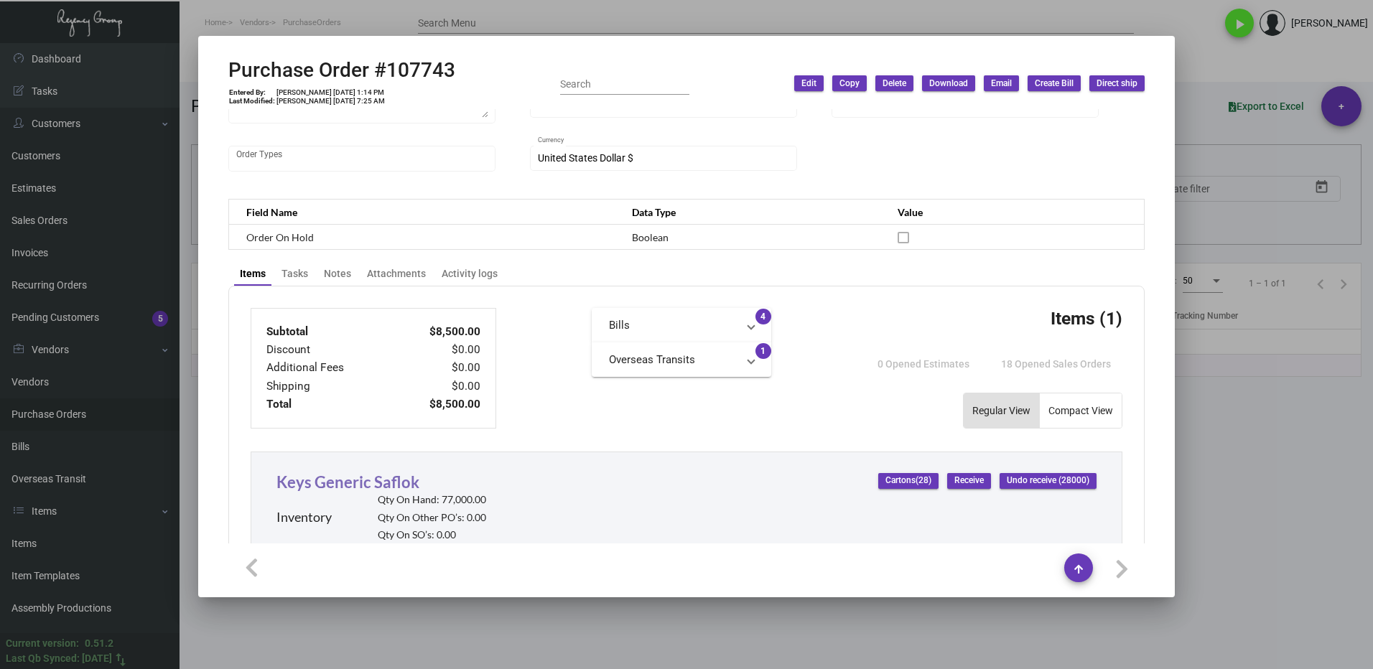
click at [369, 483] on link "Keys Generic Saflok" at bounding box center [348, 482] width 143 height 19
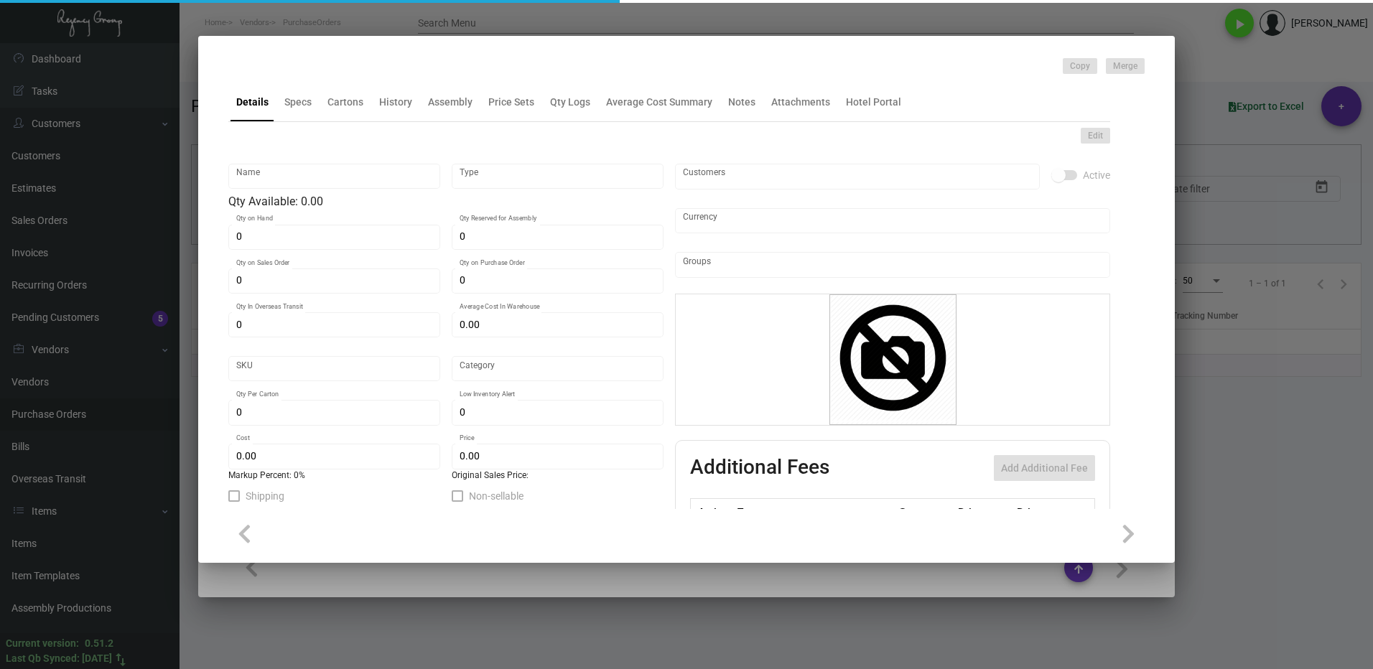
type input "Keys Generic Saflok"
type input "Inventory"
type input "77,000"
type input "72,000"
type input "186,000"
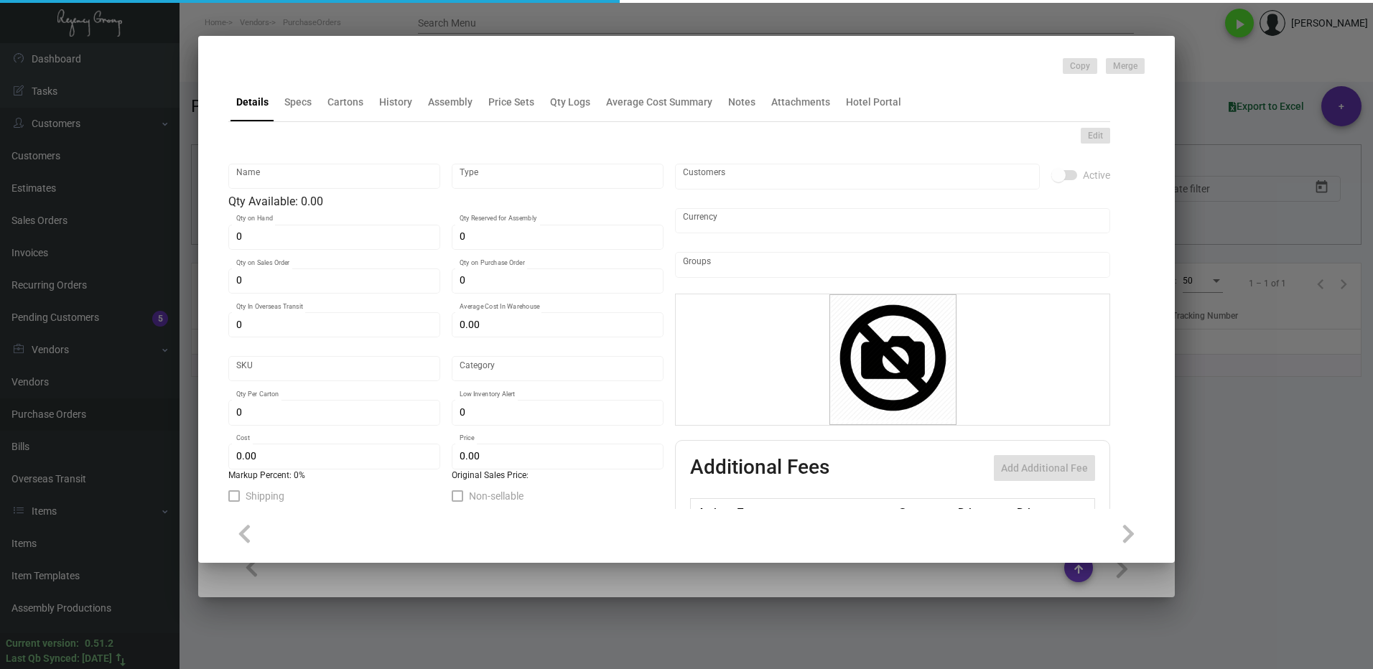
type input "$ 0.5075"
type input "2647"
type input "Standard"
type input "1,000"
type input "15,000"
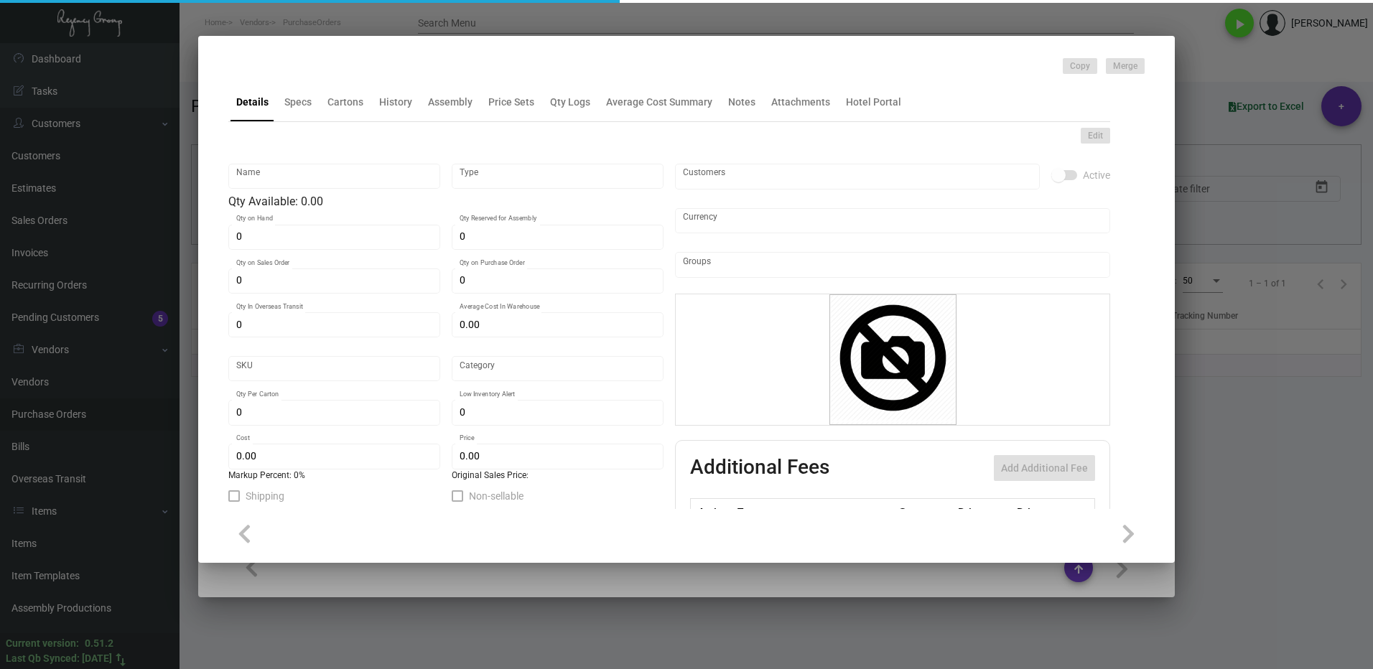
type input "$ 0.085"
type input "$ 0.24"
type textarea "Key Cards - GENERIC: size CR80, #30 mill white Generic PVC plastic card, RFID c…"
checkbox input "true"
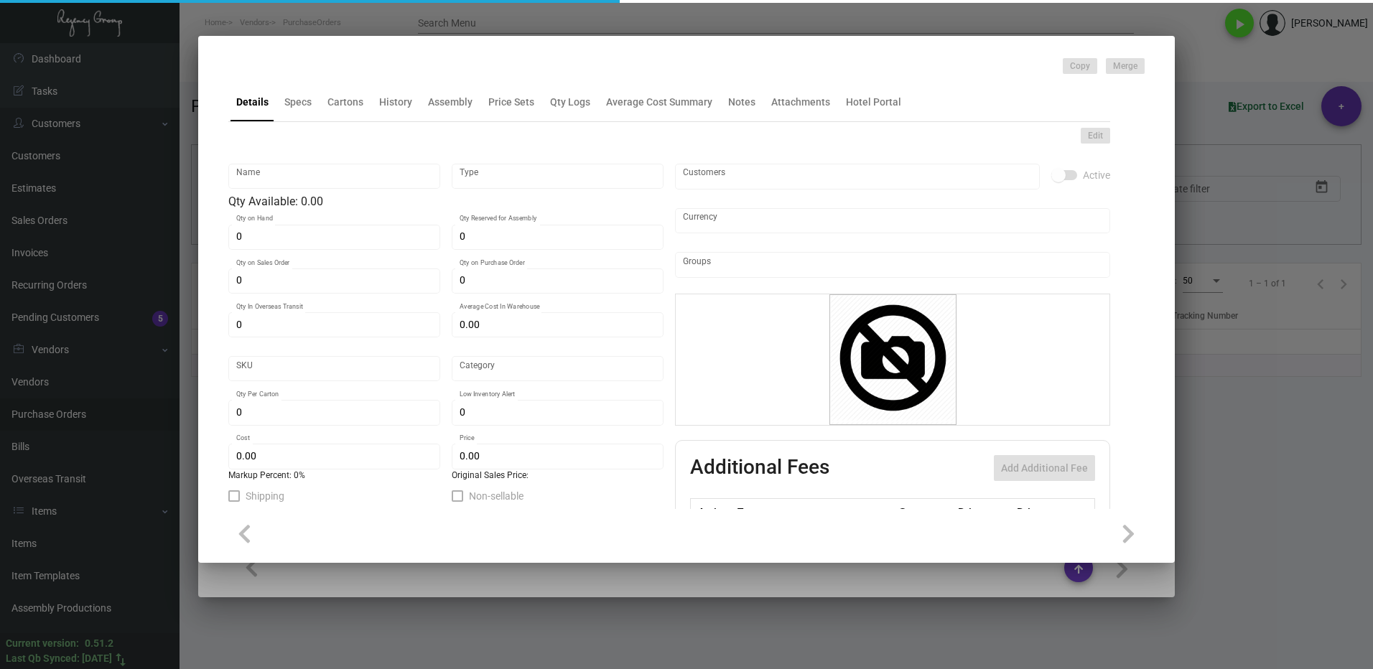
checkbox input "true"
type input "United States Dollar $"
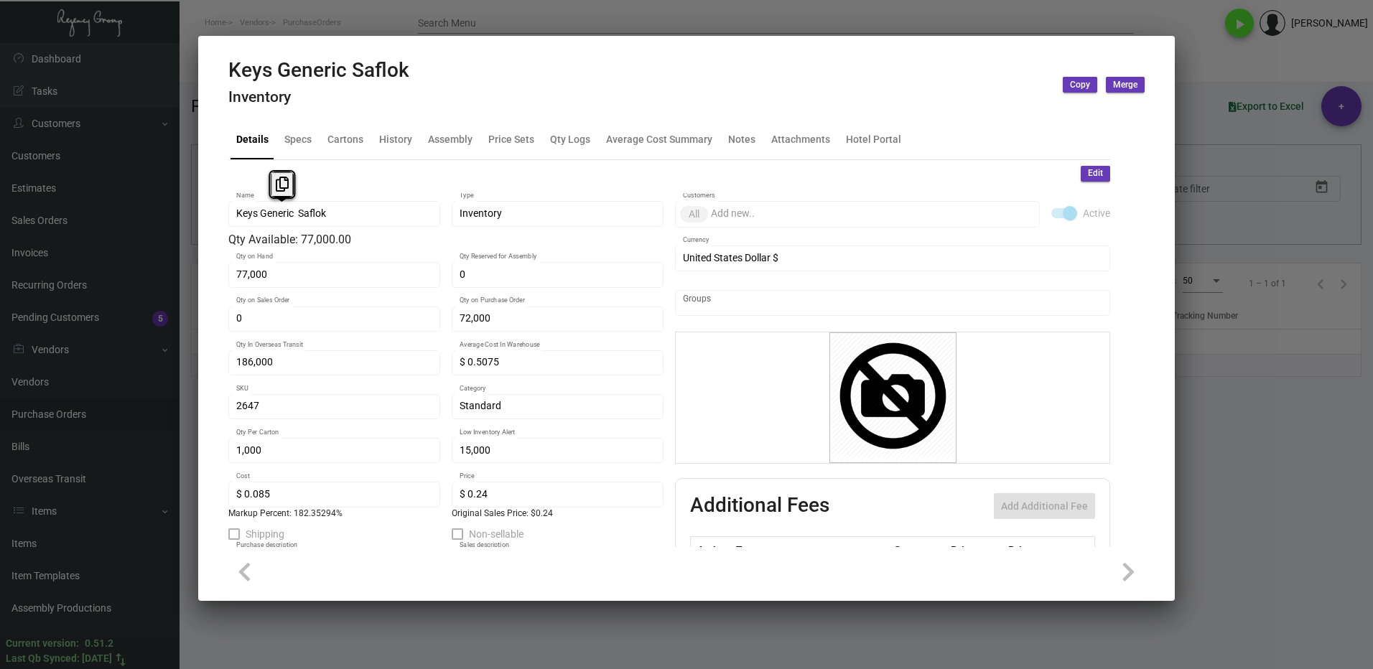
click at [231, 211] on div "Keys Generic Saflok Name" at bounding box center [334, 213] width 212 height 28
click at [276, 185] on icon at bounding box center [282, 184] width 13 height 15
click at [1256, 419] on div at bounding box center [686, 334] width 1373 height 669
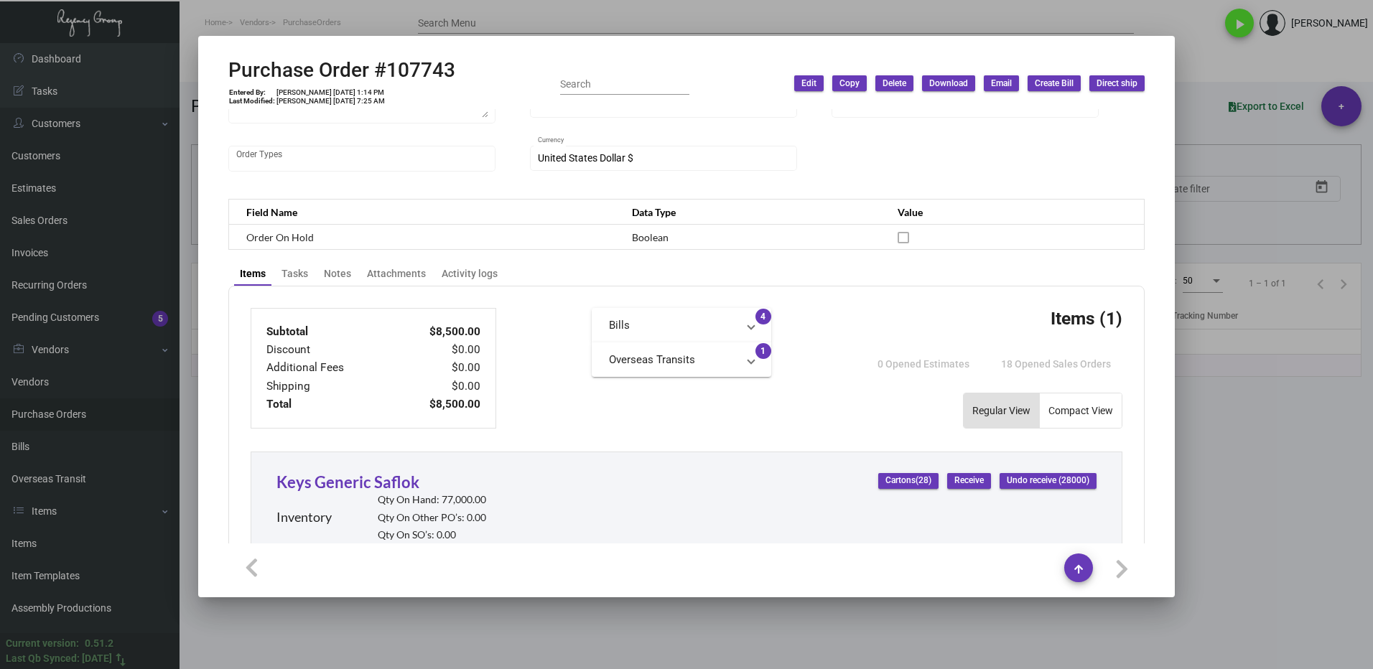
drag, startPoint x: 1240, startPoint y: 429, endPoint x: 521, endPoint y: 313, distance: 728.2
click at [1234, 428] on div at bounding box center [686, 334] width 1373 height 669
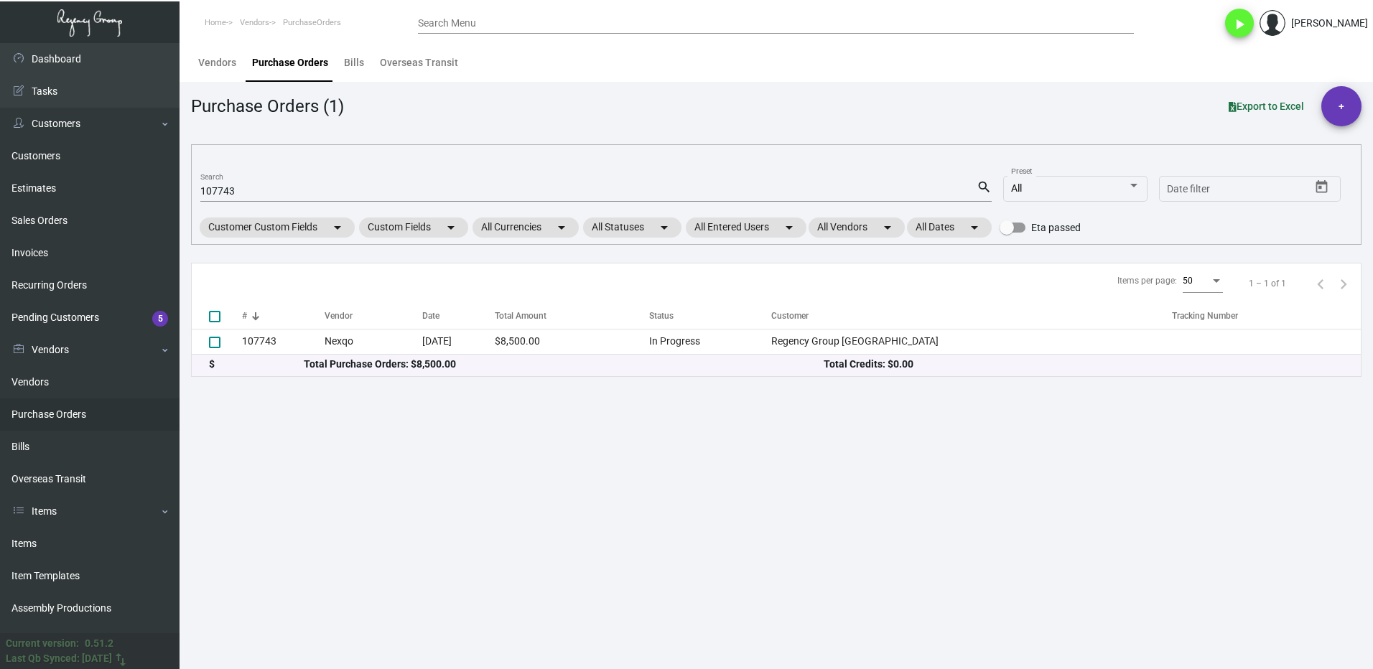
click at [237, 189] on input "107743" at bounding box center [588, 191] width 776 height 11
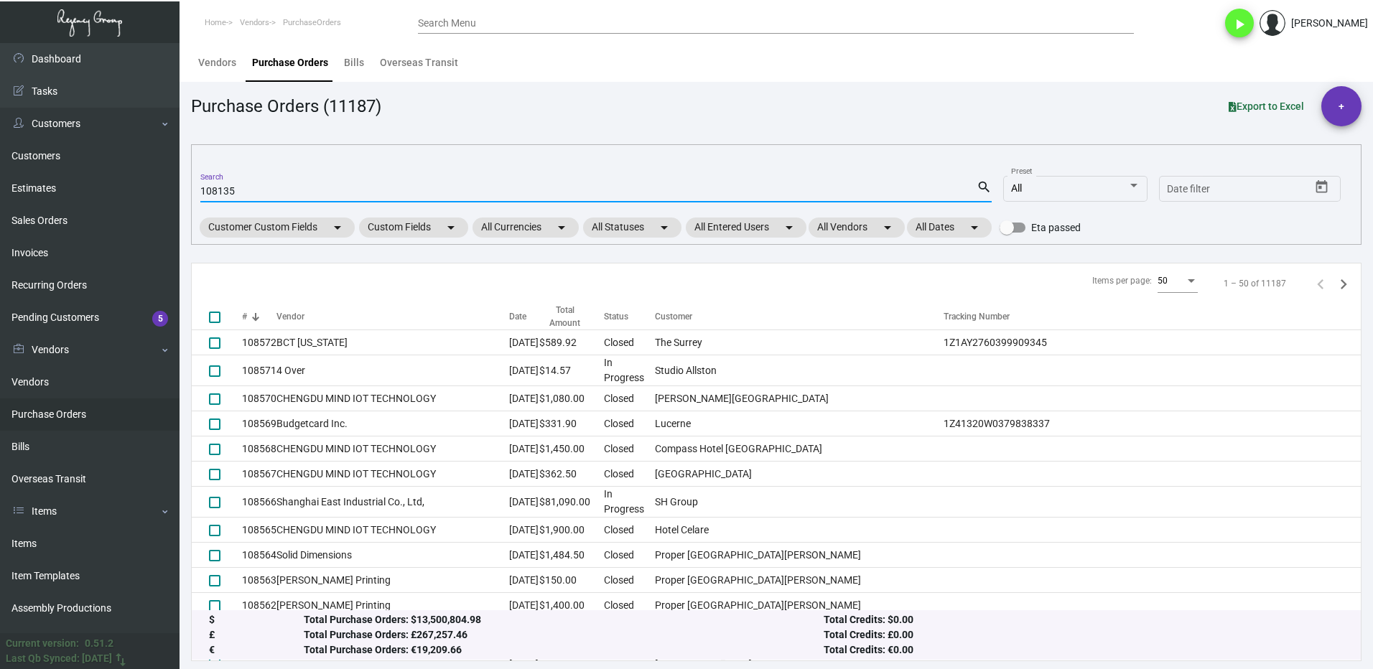
type input "108135"
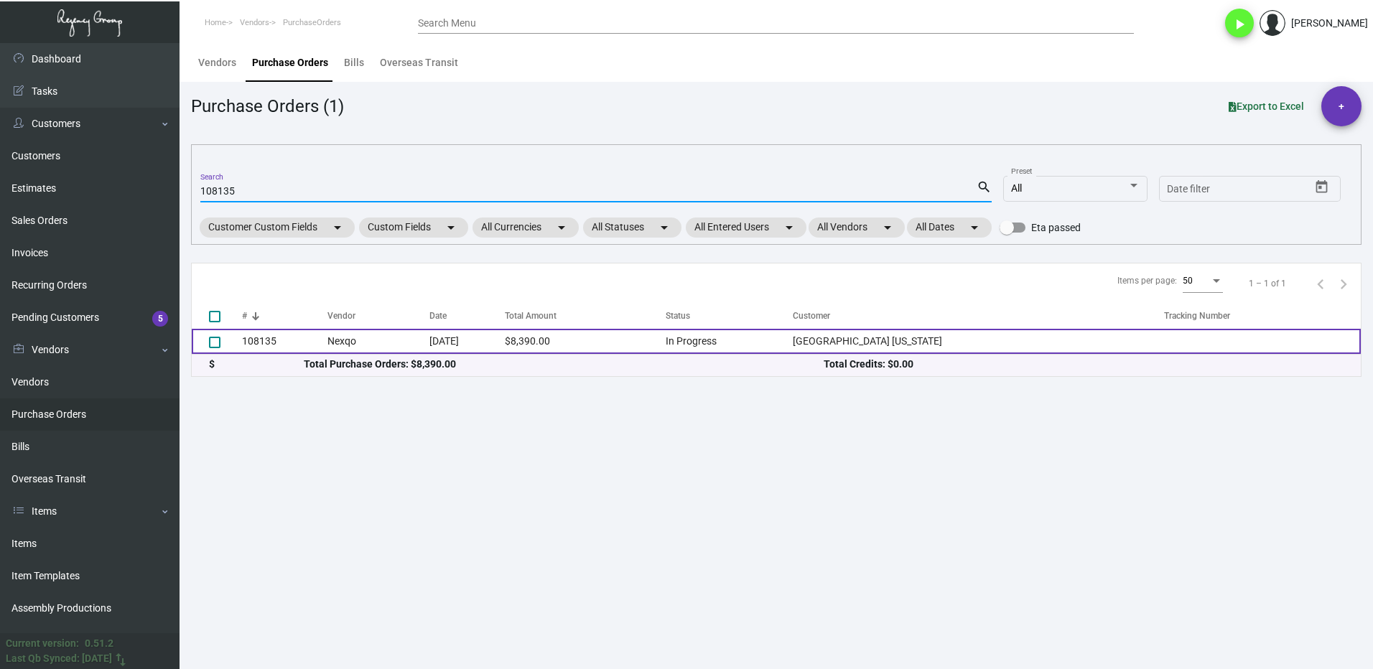
click at [283, 342] on td "108135" at bounding box center [284, 341] width 85 height 25
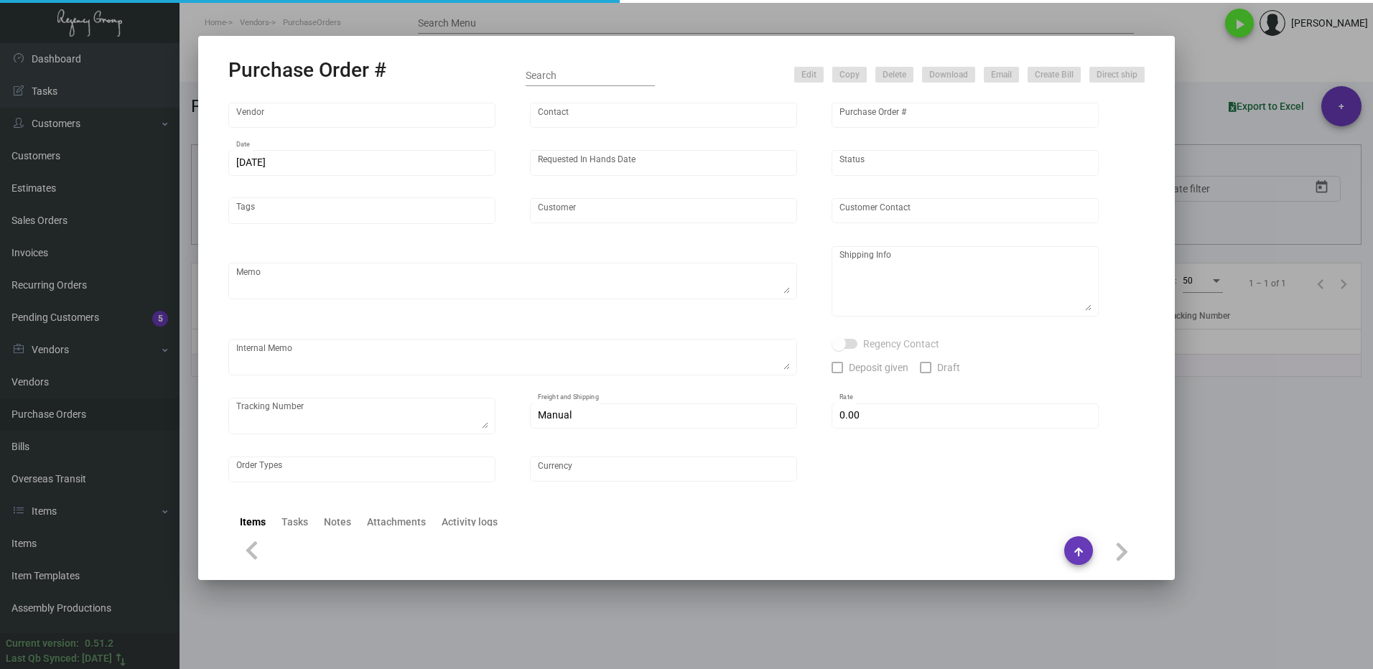
type input "Nexqo"
type input "[PERSON_NAME]"
type input "108135"
type input "[DATE]"
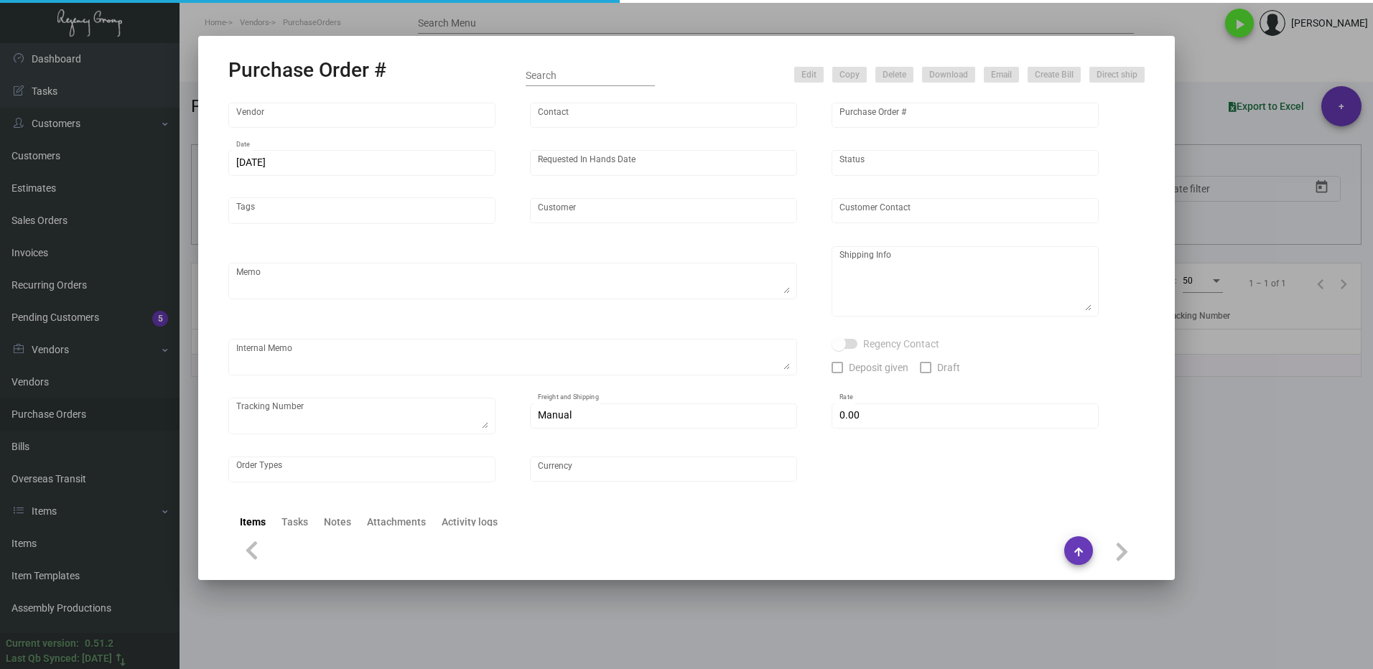
type input "[GEOGRAPHIC_DATA] [US_STATE]"
type textarea "Please ship 10k by air, 20k in the upcoming boat and the remaining in the next …"
type textarea "Regency Group NJ - [PERSON_NAME] [STREET_ADDRESS]"
checkbox input "true"
type input "$ 0.00"
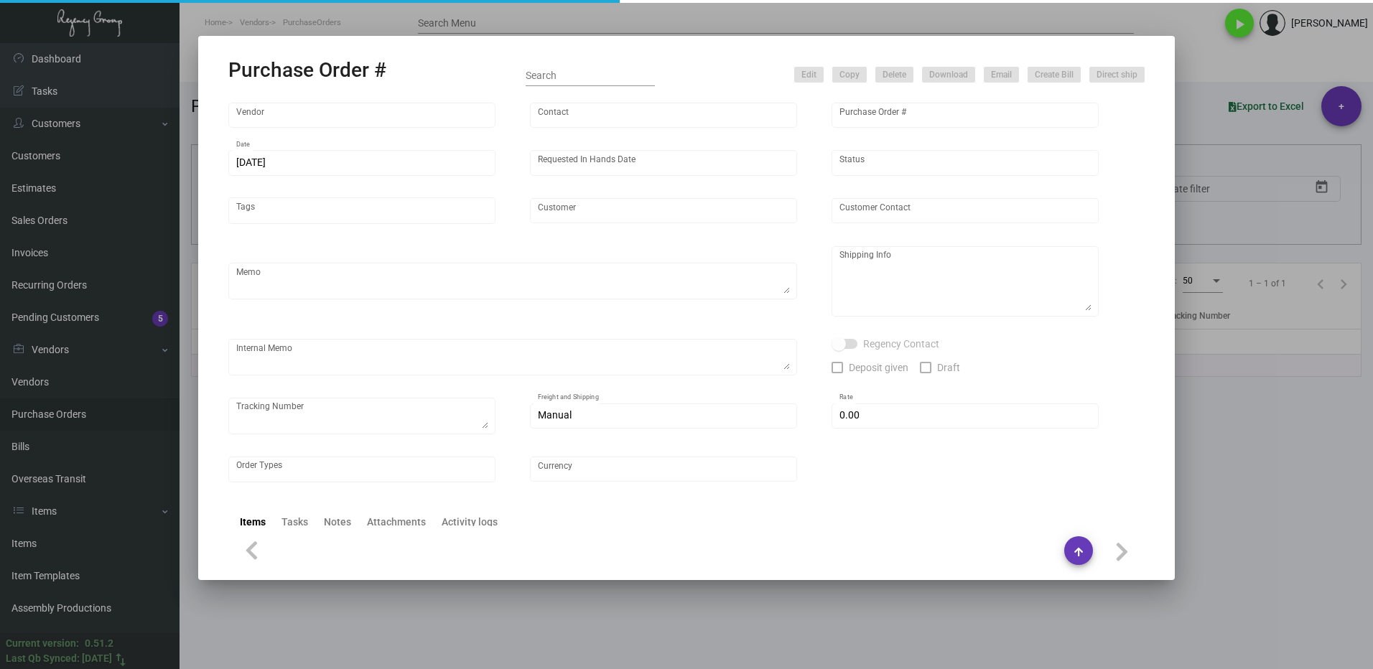
type input "United States Dollar $"
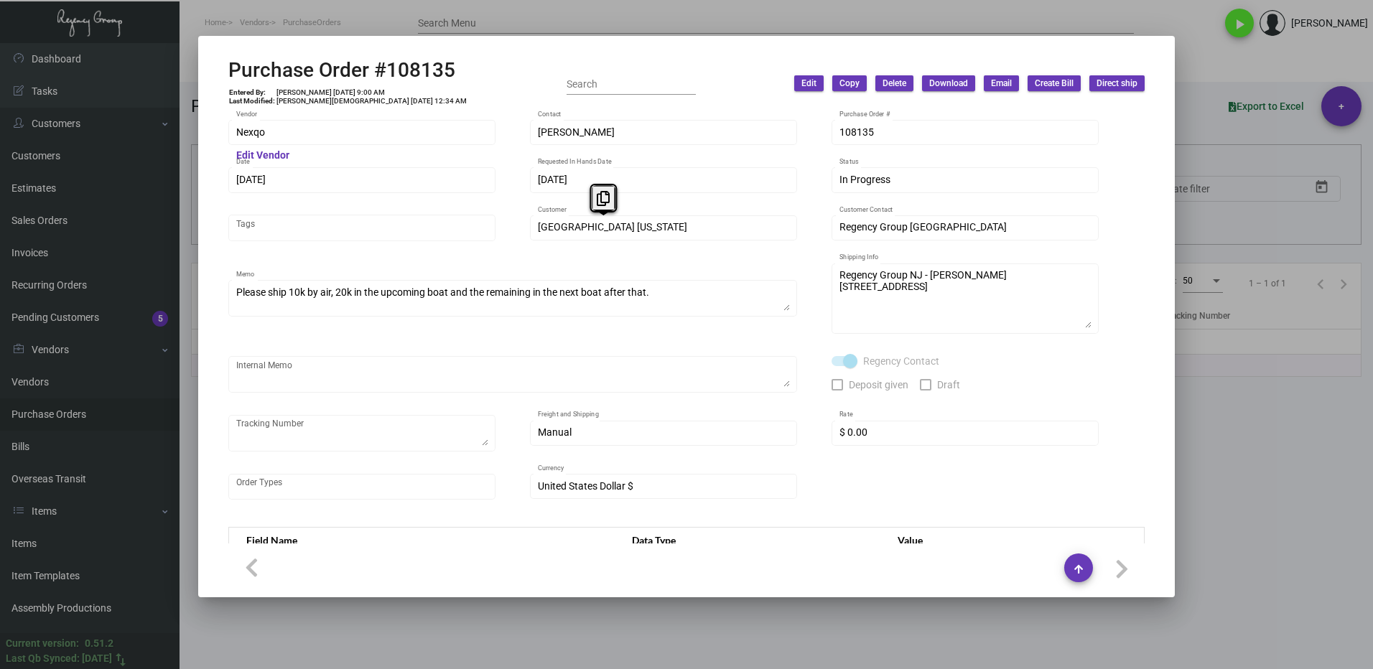
click at [532, 236] on div "[GEOGRAPHIC_DATA] [US_STATE] Customer" at bounding box center [663, 227] width 267 height 28
click at [595, 203] on icon at bounding box center [597, 198] width 13 height 15
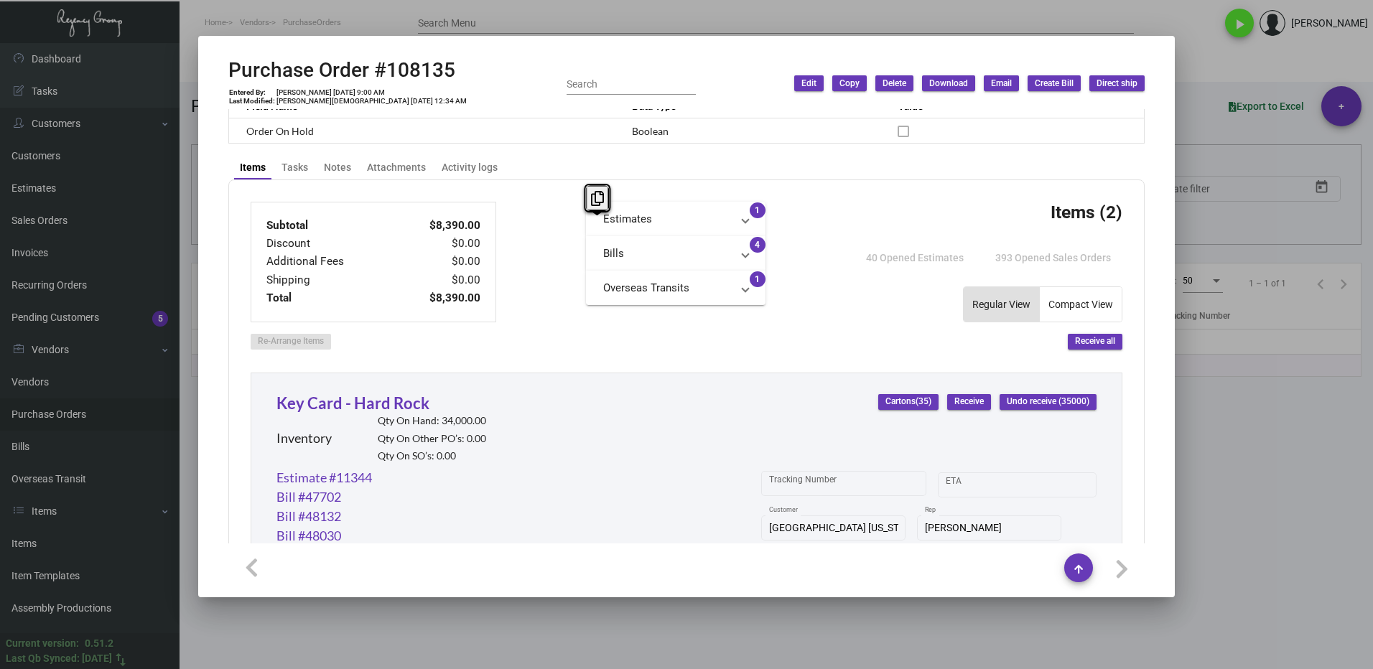
scroll to position [431, 0]
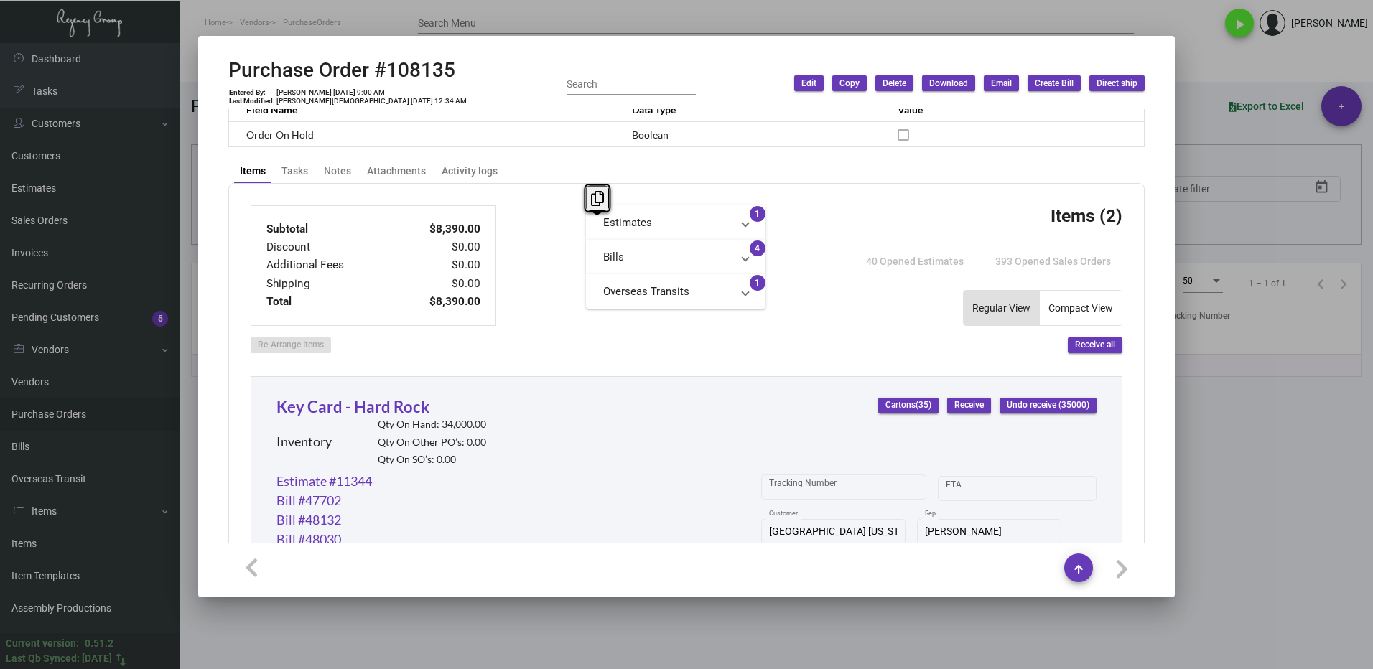
click at [1205, 463] on div at bounding box center [686, 334] width 1373 height 669
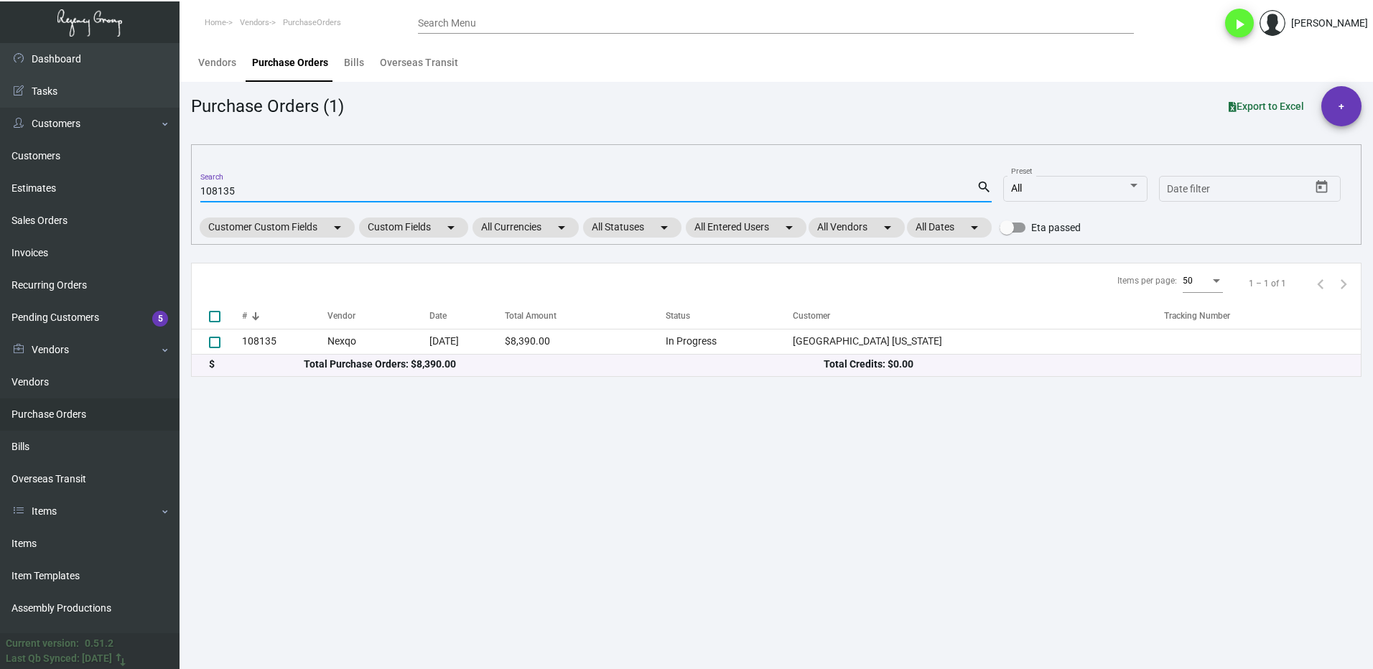
click at [265, 192] on input "108135" at bounding box center [588, 191] width 776 height 11
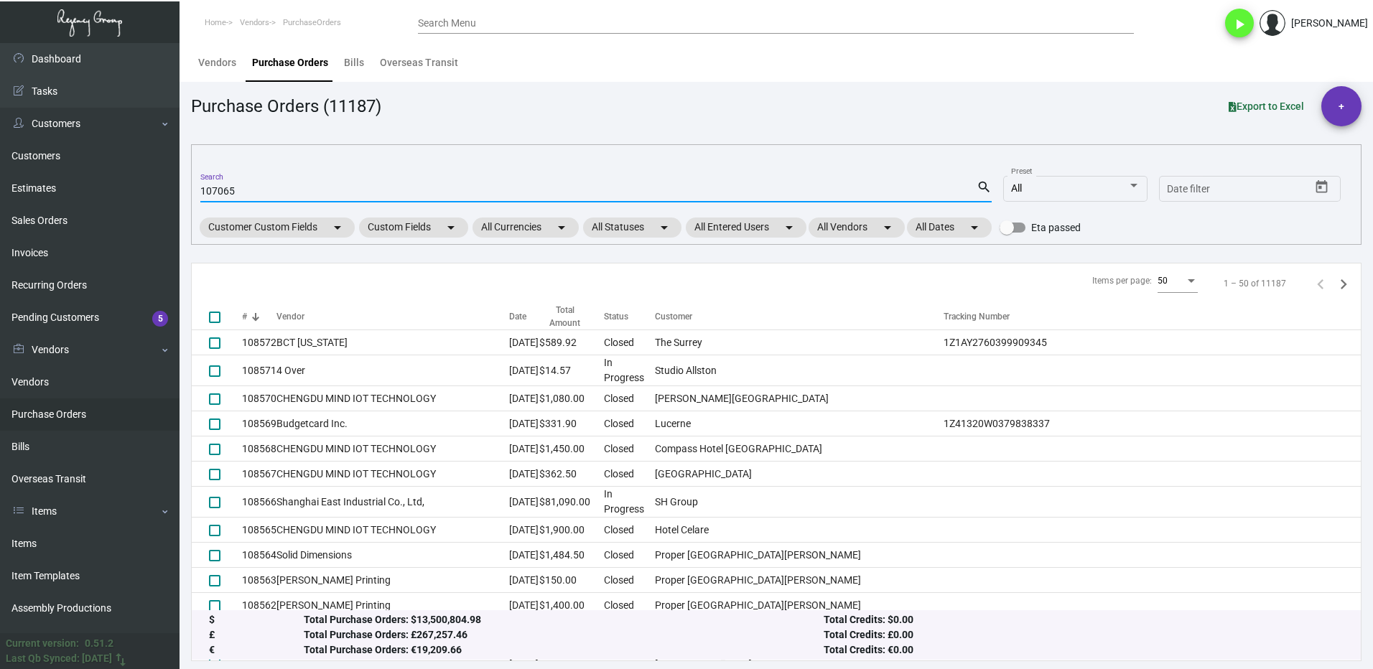
type input "107065"
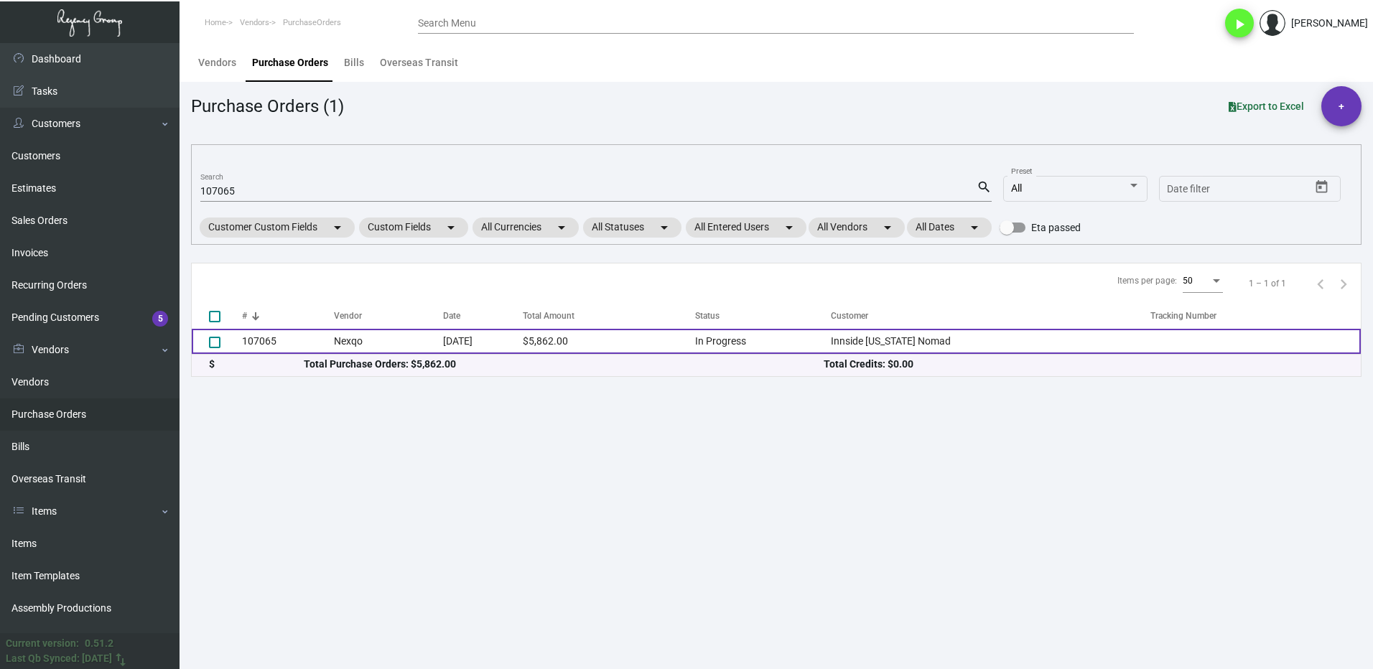
click at [277, 348] on td "107065" at bounding box center [288, 341] width 92 height 25
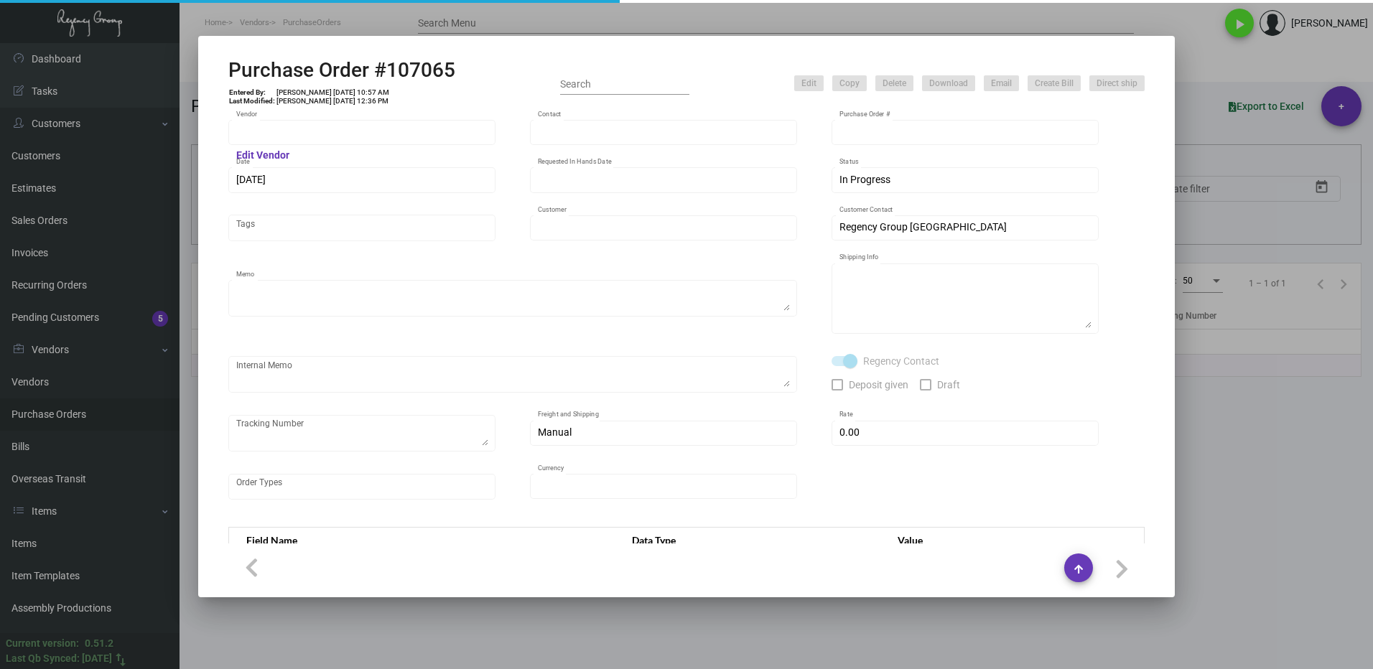
type input "Nexqo"
type input "[PERSON_NAME]"
type input "107065"
type input "[DATE]"
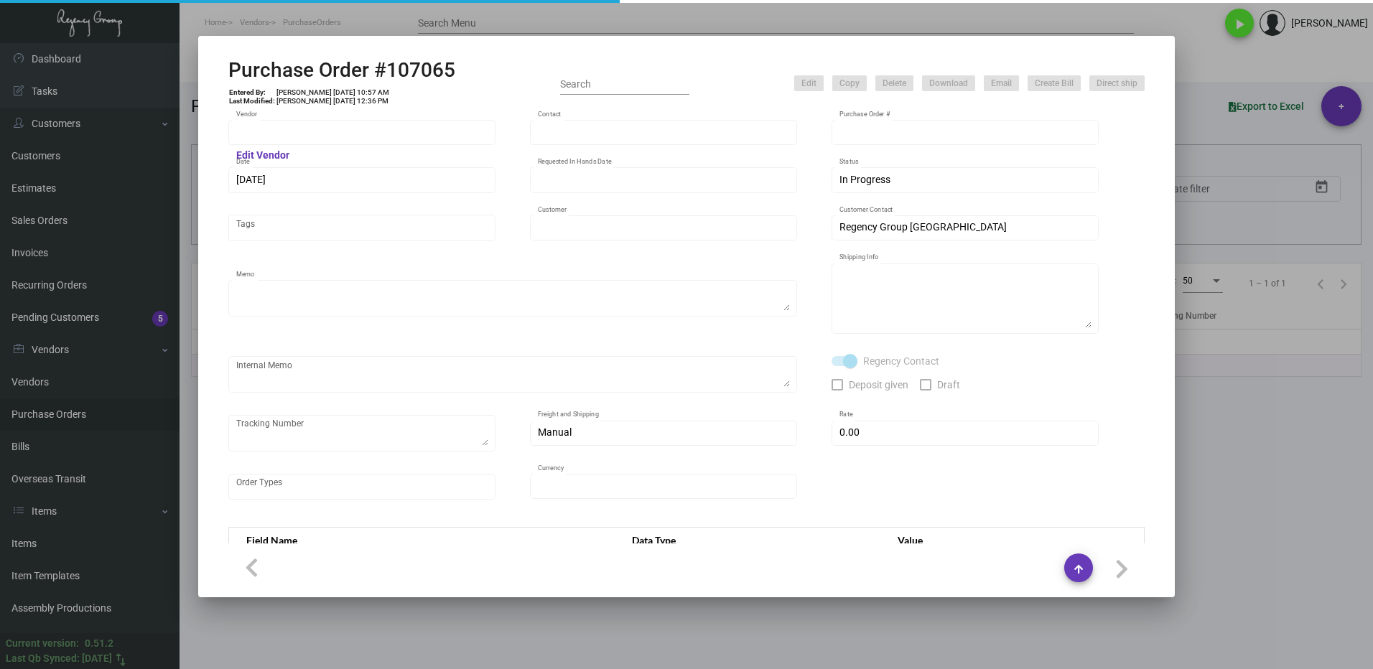
type input "Innside [US_STATE] Nomad"
type textarea "3K via air, 15K boat out ASAP, 12K leftover boat out [DATE]."
type textarea "Regency Group NJ - [PERSON_NAME] [STREET_ADDRESS]"
checkbox input "true"
type input "$ 0.00"
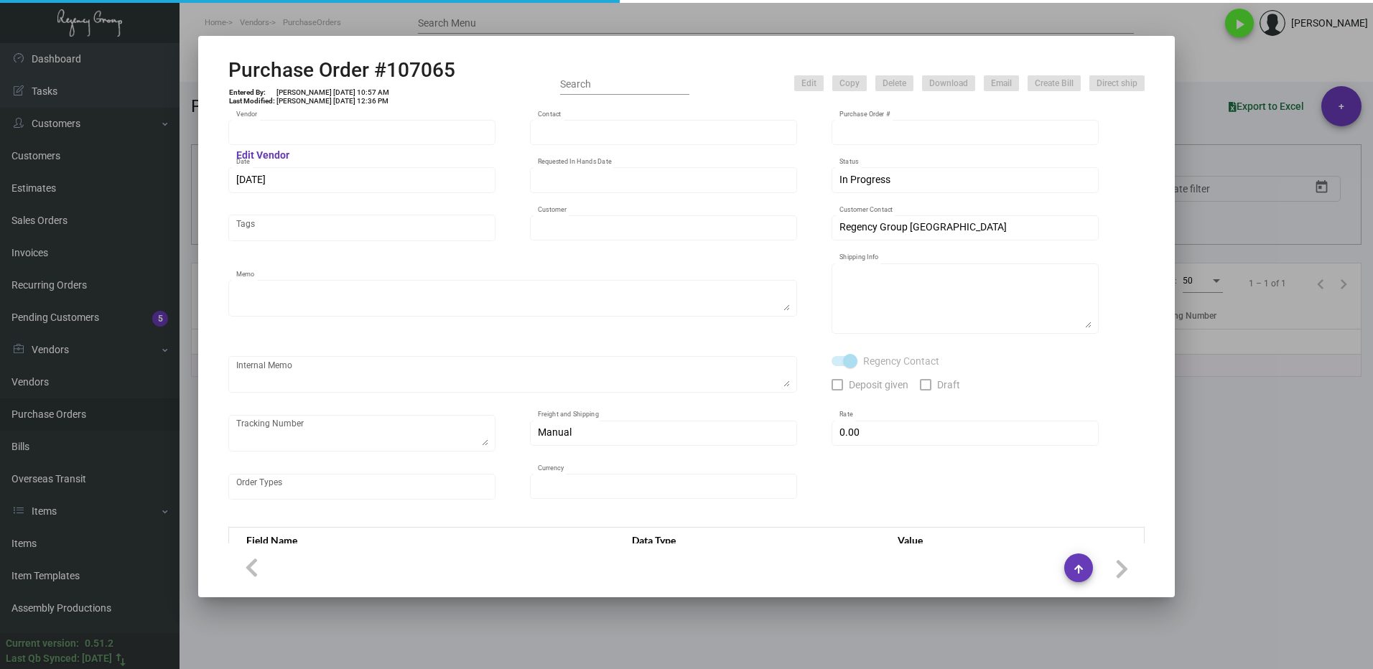
type input "United States Dollar $"
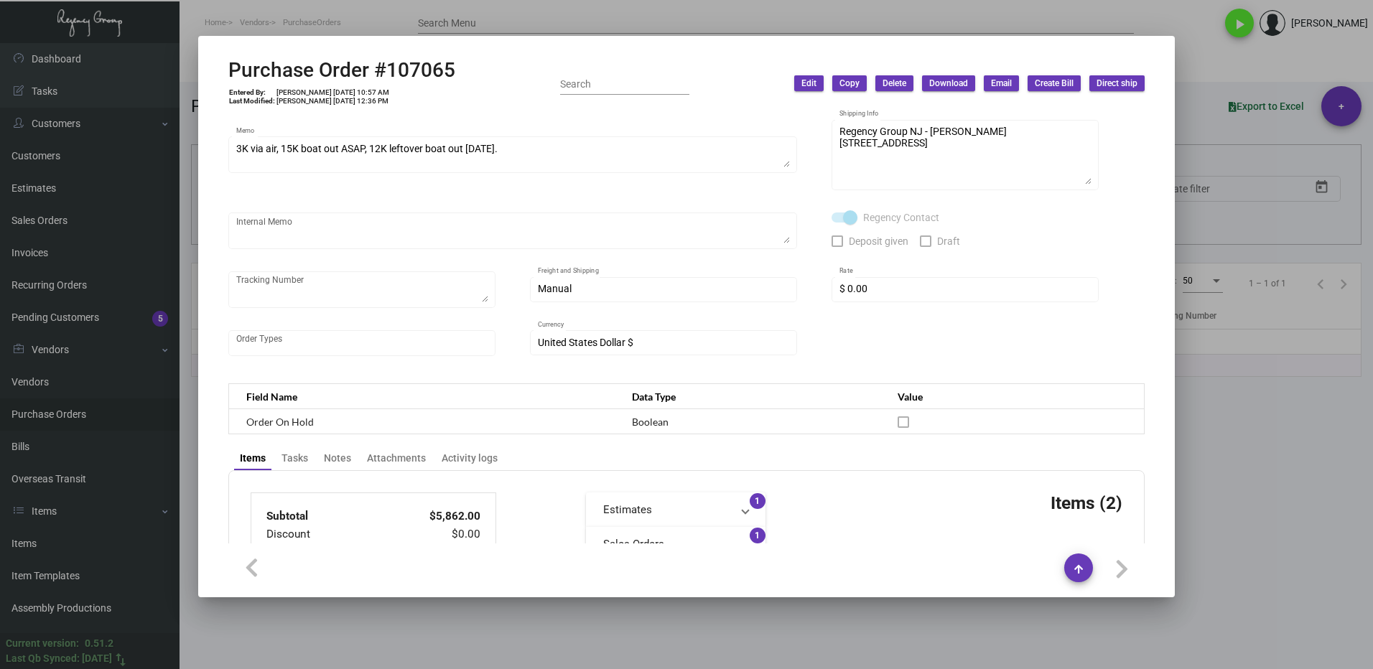
scroll to position [0, 0]
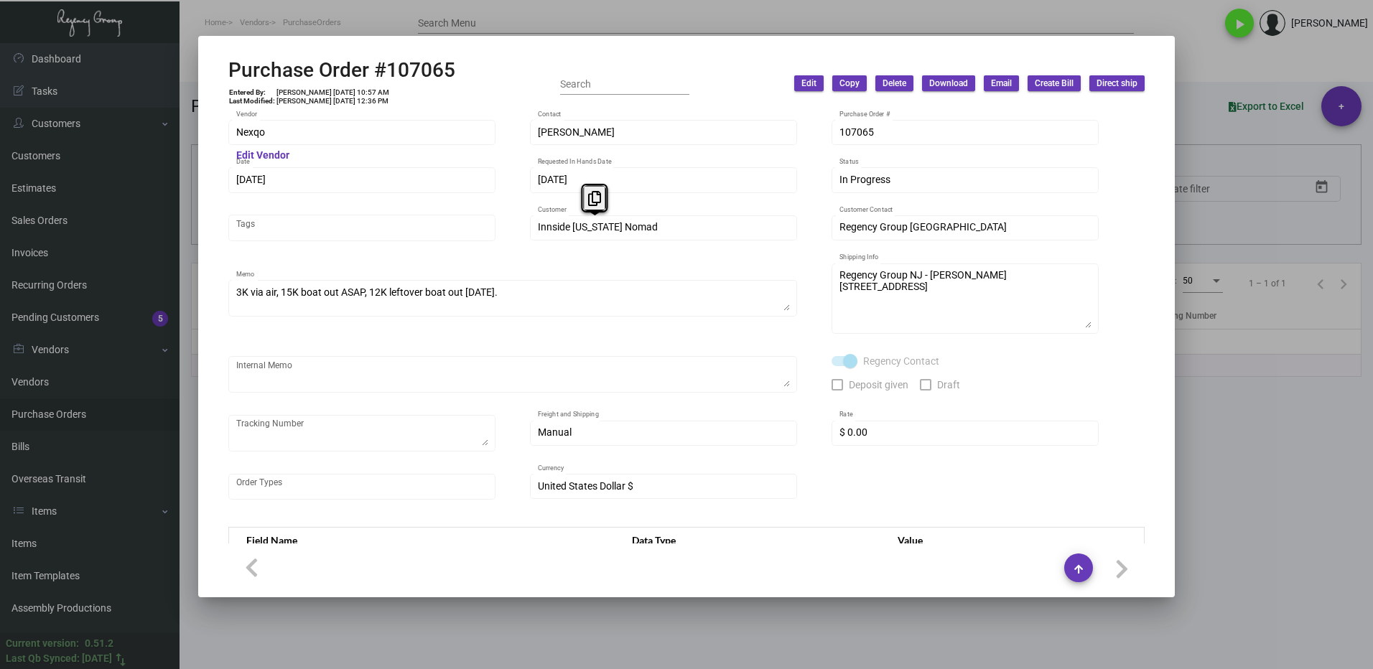
click at [530, 230] on div "Innside [US_STATE] Nomad Customer" at bounding box center [663, 227] width 267 height 28
click at [591, 200] on icon at bounding box center [594, 198] width 13 height 15
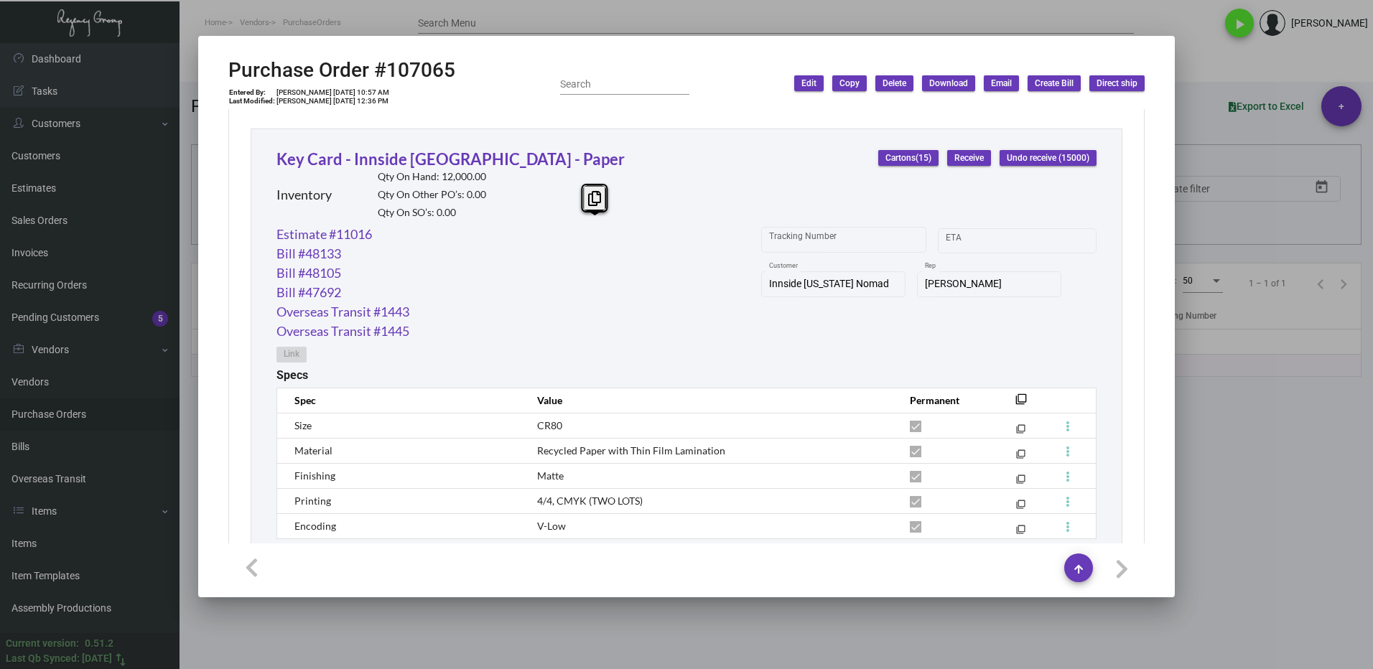
scroll to position [656, 0]
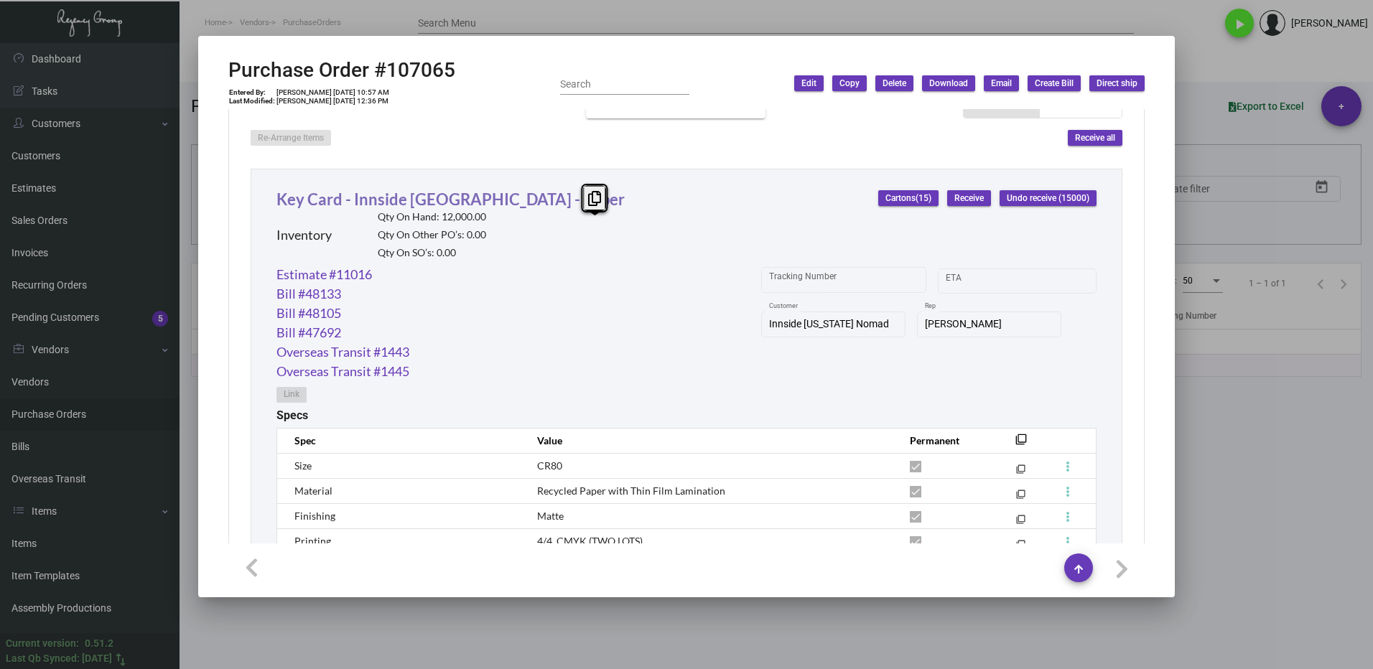
click at [345, 198] on link "Key Card - Innside [GEOGRAPHIC_DATA] - Paper" at bounding box center [451, 199] width 348 height 19
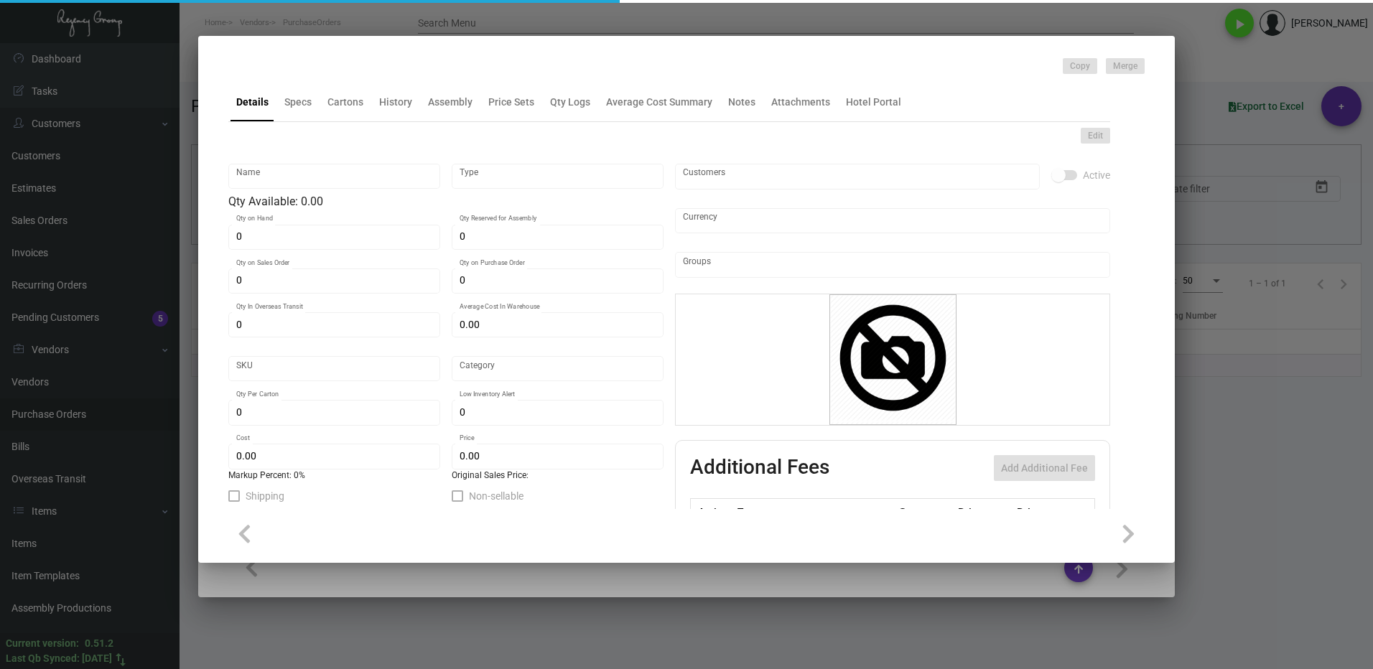
type input "Key Card - Innside [GEOGRAPHIC_DATA] - Paper"
type input "Inventory"
type input "12,000"
type input "20,000"
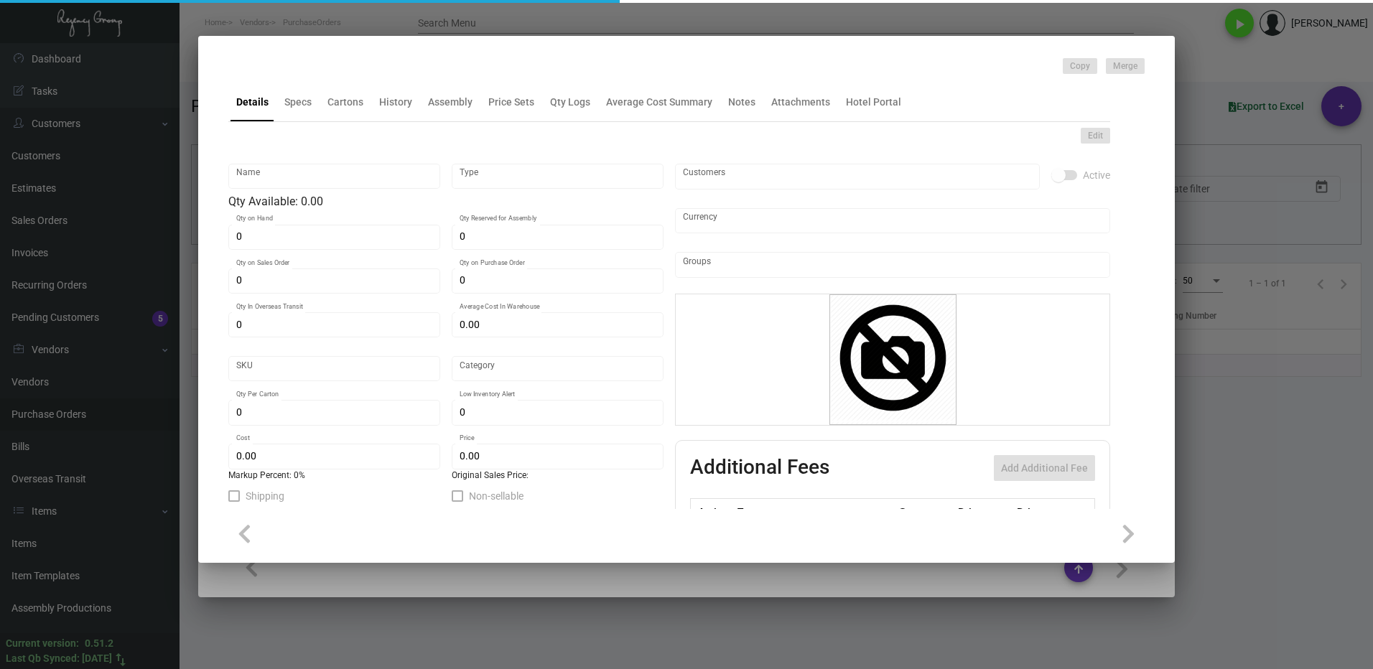
type input "$ 0.25829"
type input "1555"
type input "Standard"
type input "1,000"
type input "4,000"
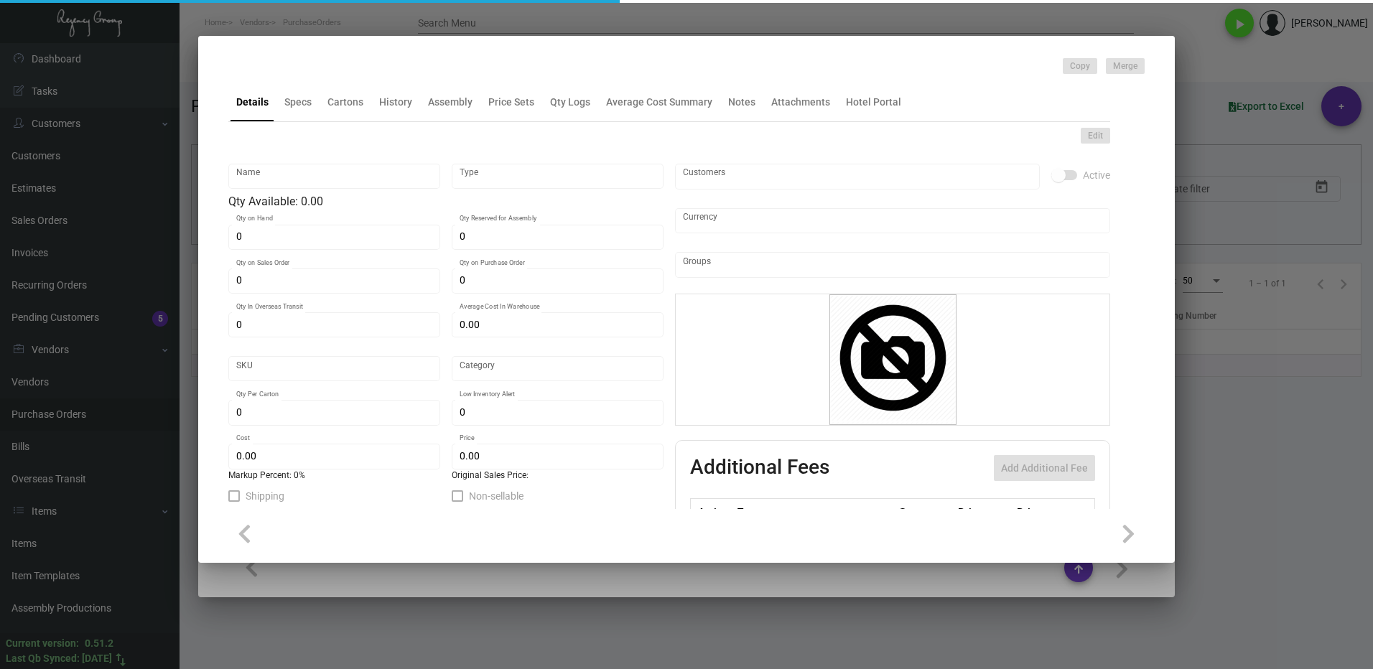
type input "$ 0.196"
type input "$ 0.42"
checkbox input "true"
type input "United States Dollar $"
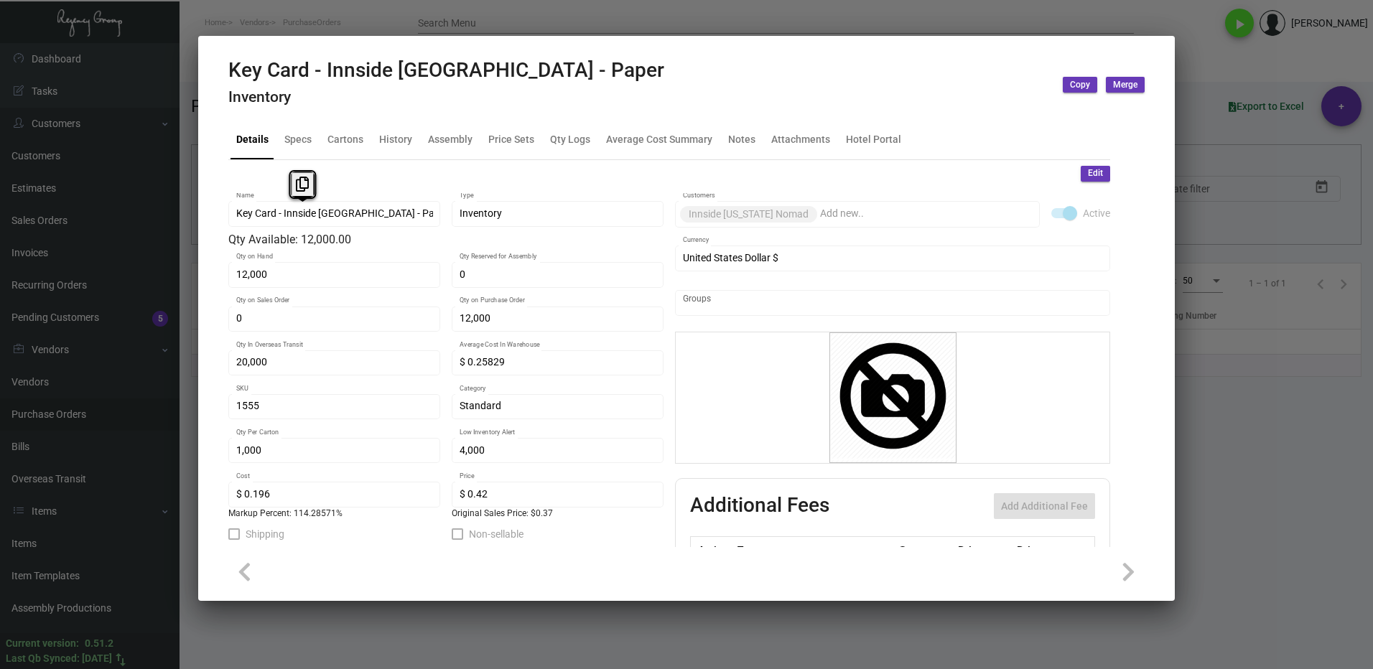
click at [236, 220] on div "Key Card - Innside [GEOGRAPHIC_DATA] - Paper Name" at bounding box center [334, 213] width 197 height 28
click at [293, 184] on button at bounding box center [303, 185] width 24 height 26
drag, startPoint x: 1222, startPoint y: 357, endPoint x: 1184, endPoint y: 352, distance: 37.7
click at [1220, 357] on div at bounding box center [686, 334] width 1373 height 669
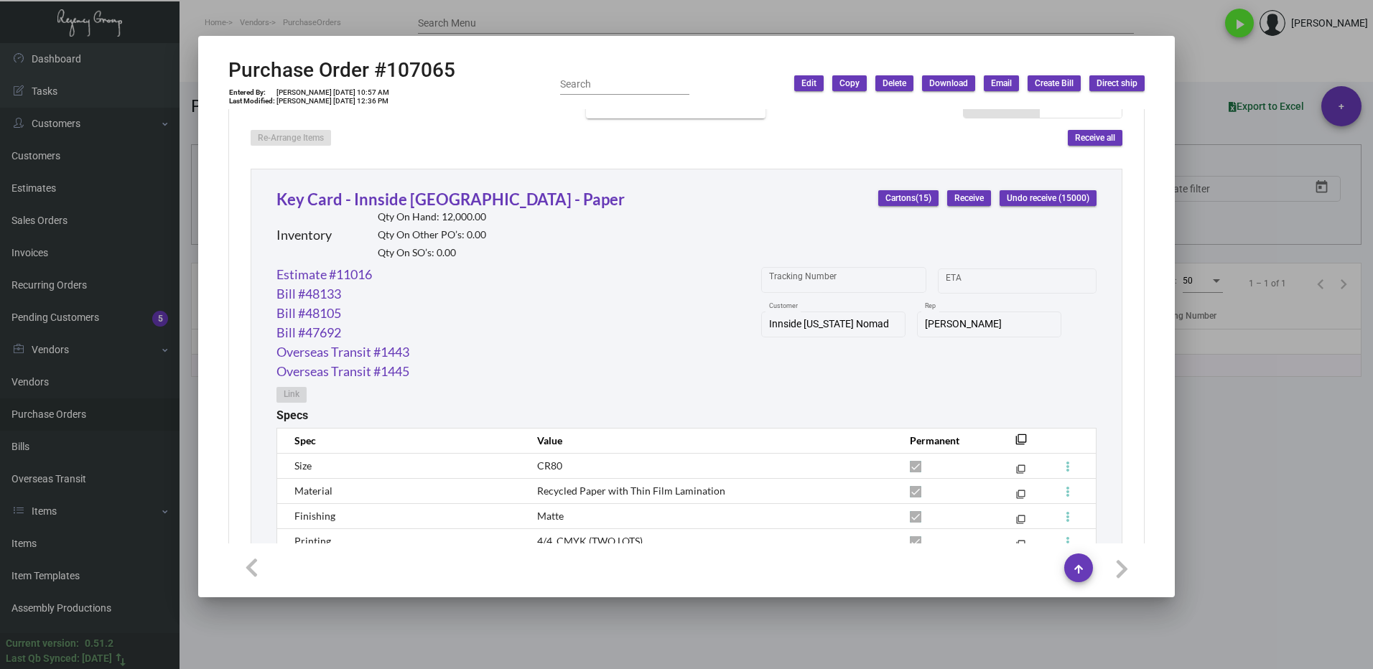
drag, startPoint x: 1232, startPoint y: 512, endPoint x: 1098, endPoint y: 462, distance: 142.7
click at [1223, 506] on div at bounding box center [686, 334] width 1373 height 669
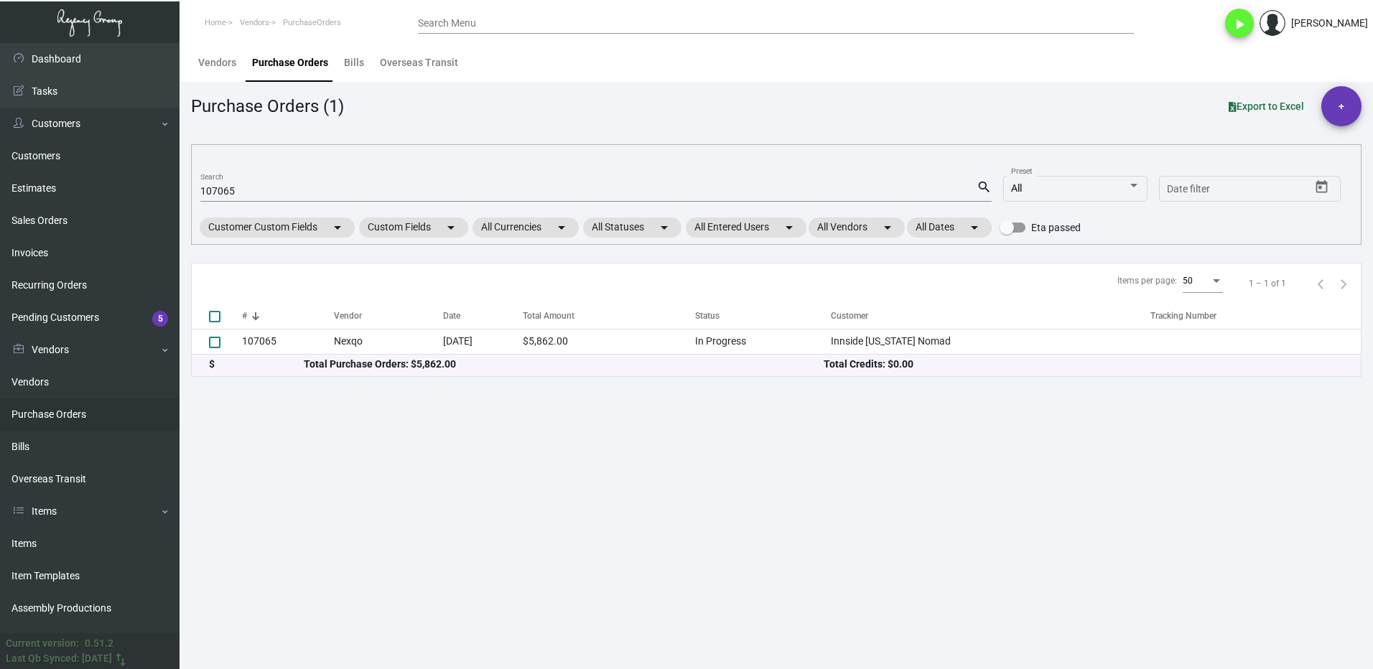
click at [252, 184] on div "107065 Search" at bounding box center [588, 191] width 776 height 22
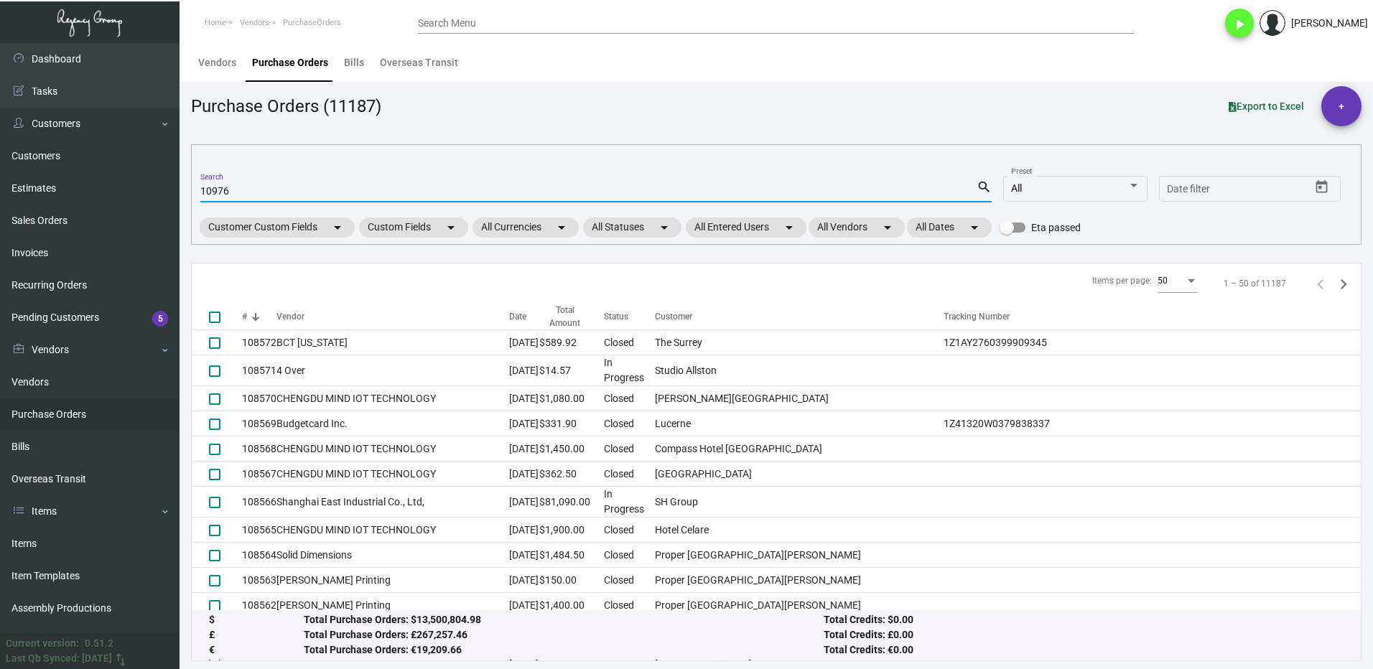
type input "10976"
checkbox input "true"
